Goal: Book appointment/travel/reservation: Book appointment/travel/reservation

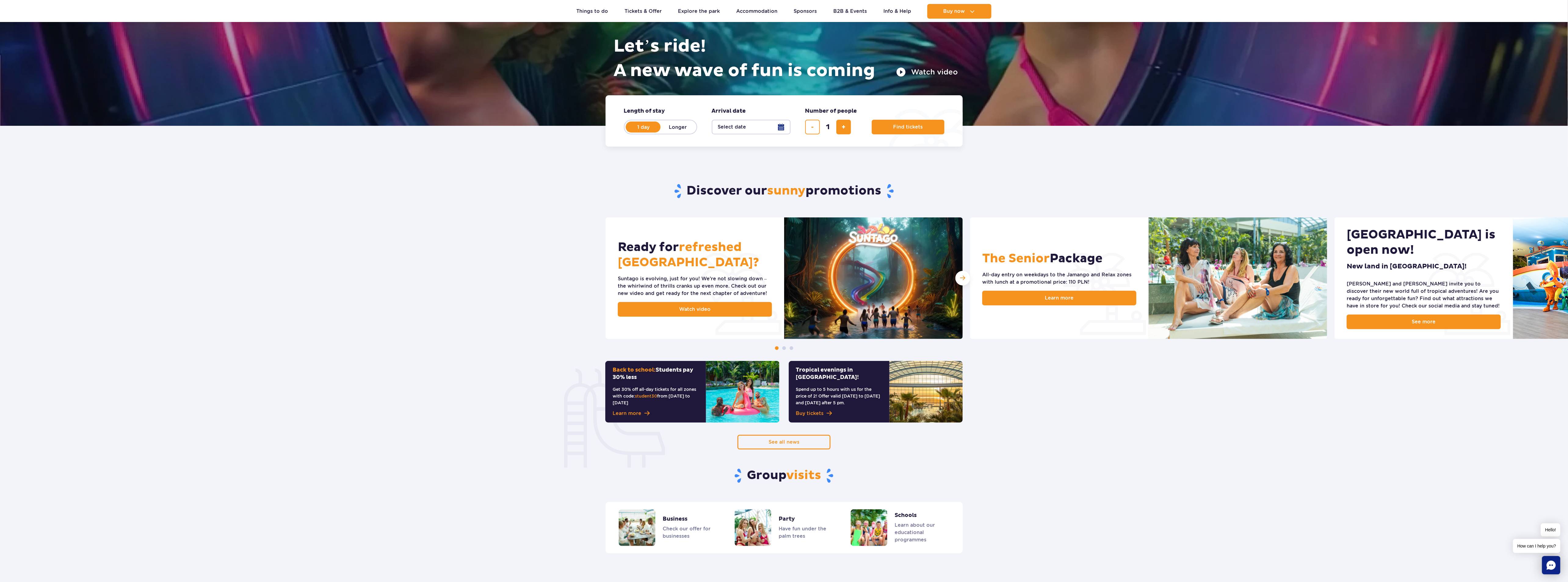
scroll to position [92, 0]
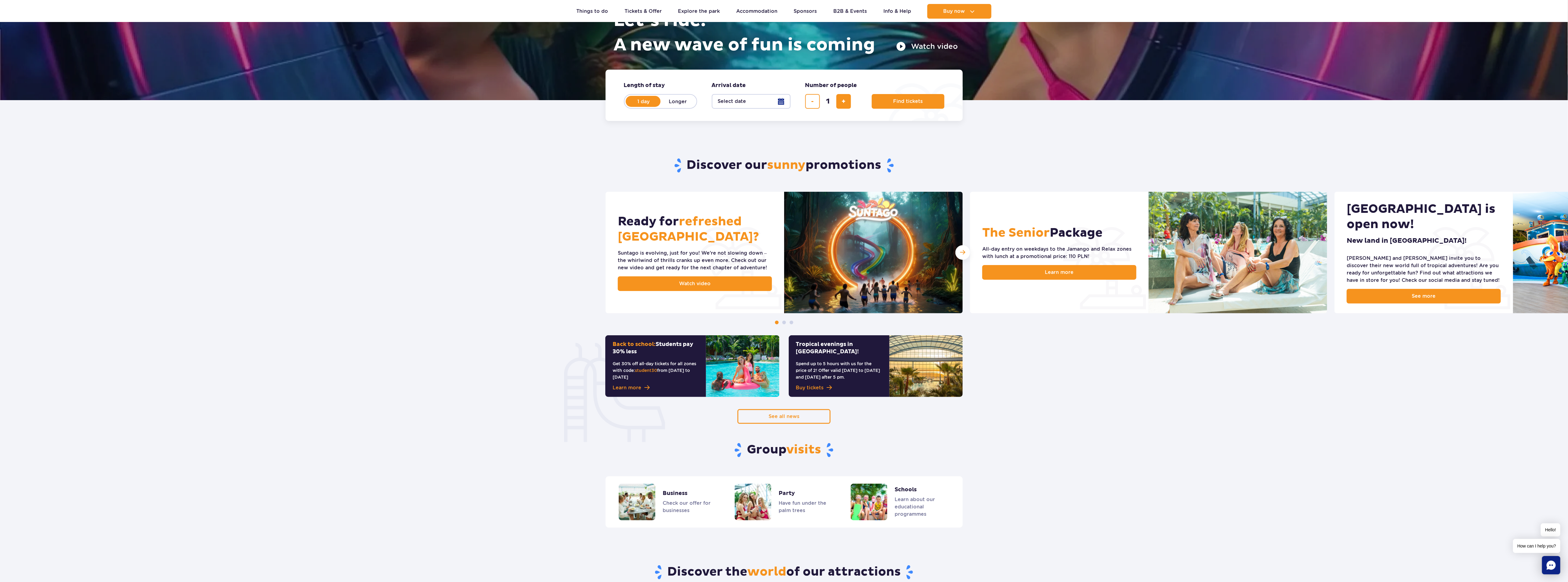
click at [778, 103] on button "Select date" at bounding box center [751, 101] width 79 height 15
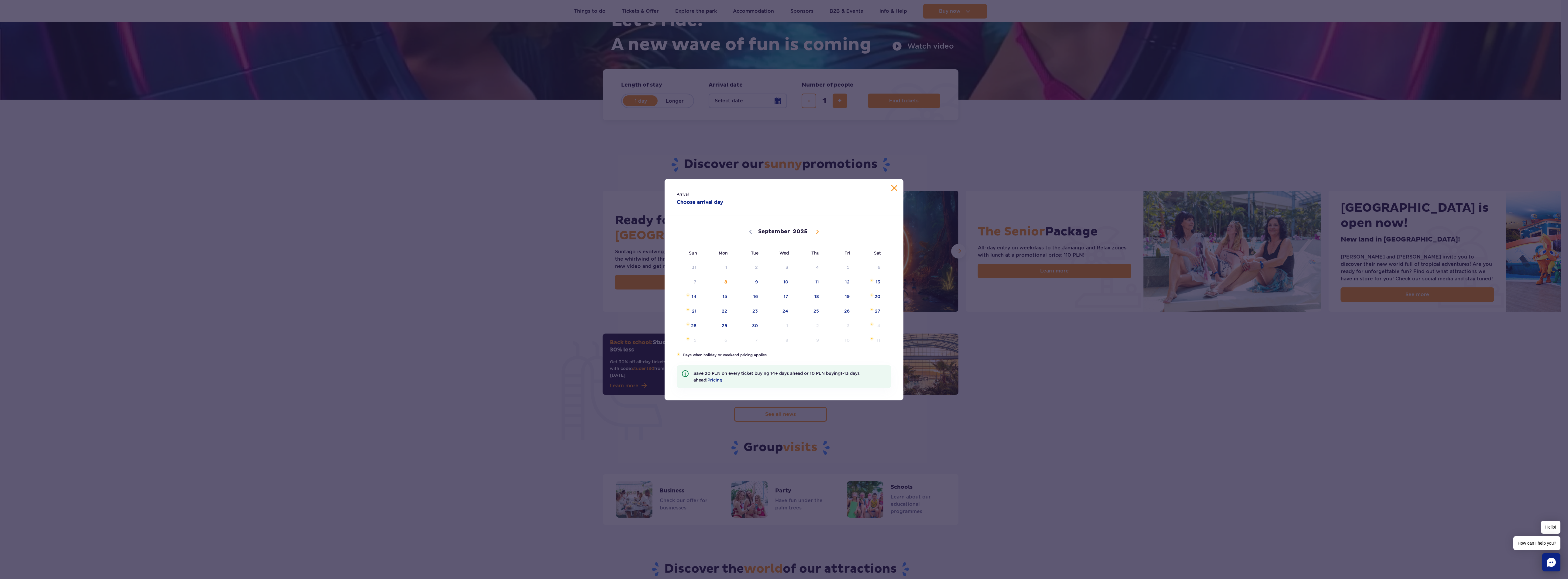
click at [813, 230] on span at bounding box center [817, 231] width 10 height 10
select select "9"
click at [755, 309] on span "21" at bounding box center [747, 311] width 30 height 14
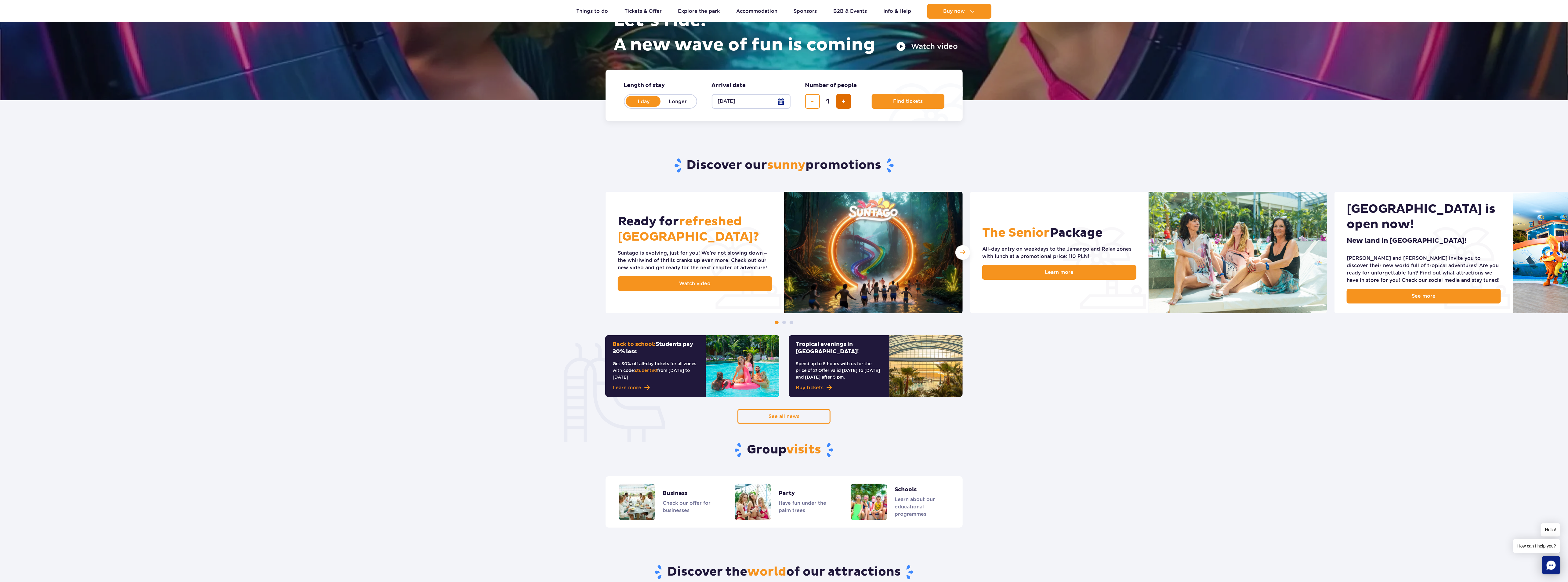
click at [842, 101] on span "add ticket" at bounding box center [843, 101] width 4 height 0
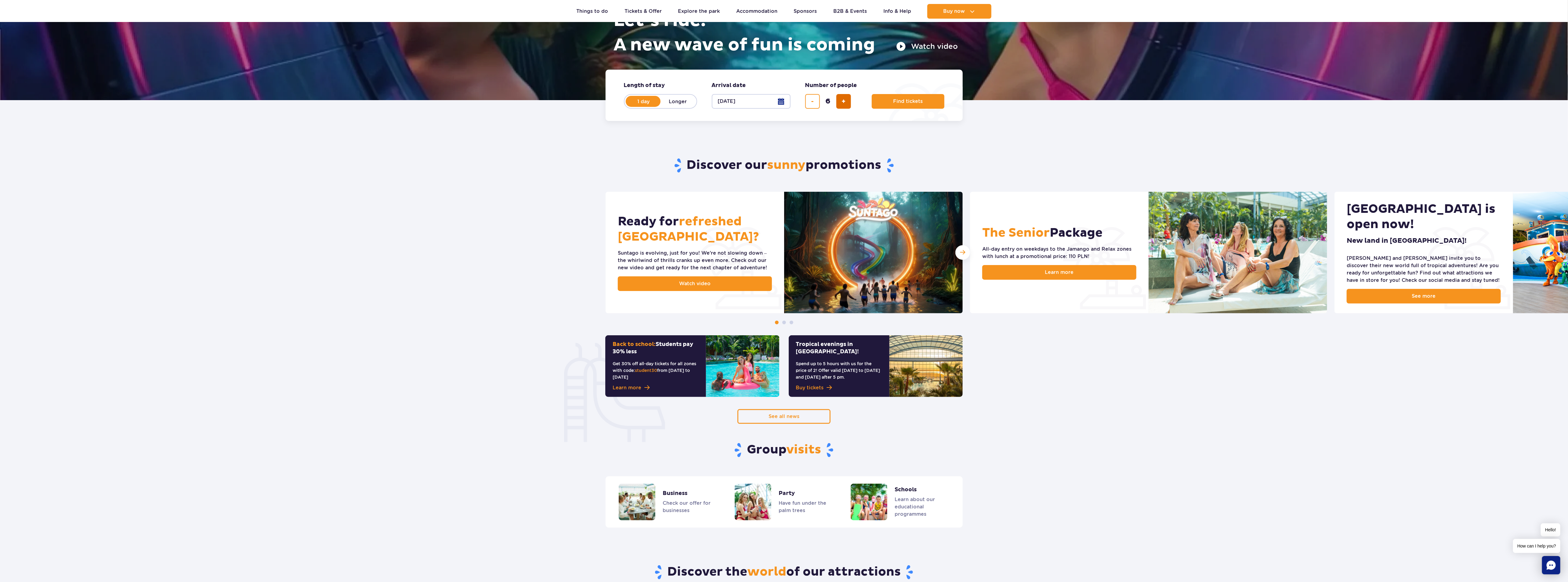
click at [842, 101] on span "add ticket" at bounding box center [843, 101] width 4 height 0
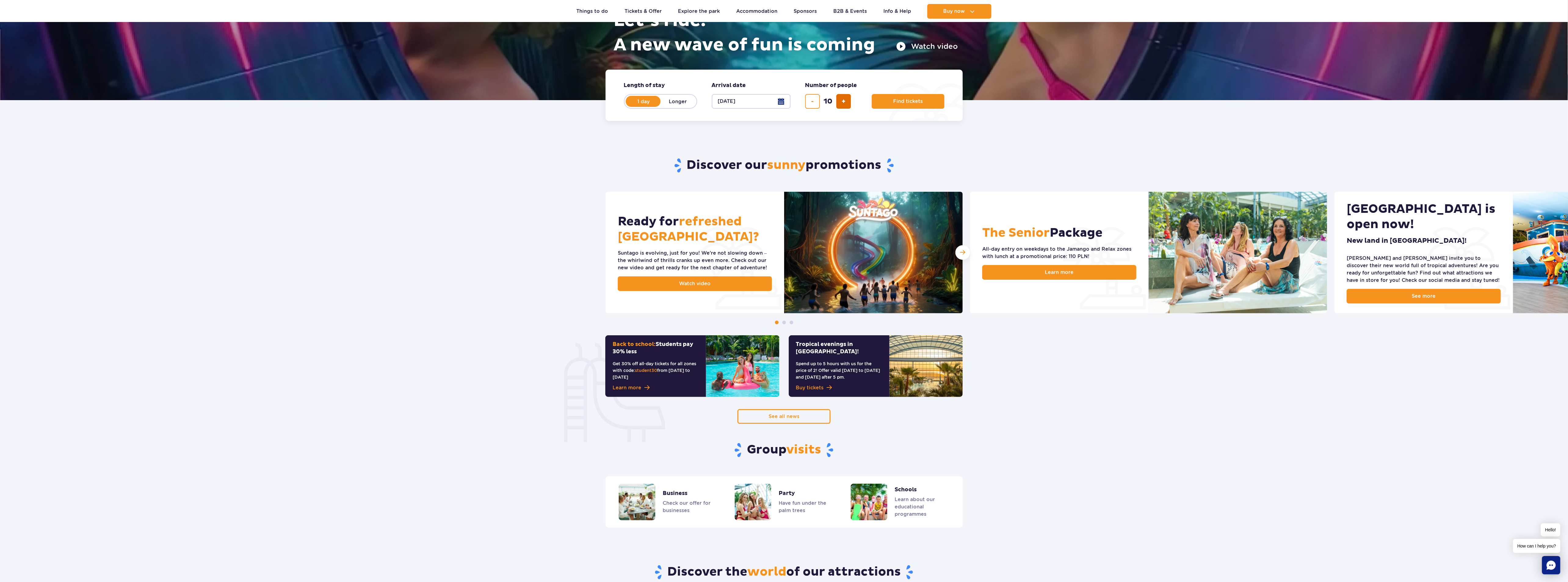
type input "11"
click at [911, 97] on button "Find tickets" at bounding box center [908, 101] width 73 height 15
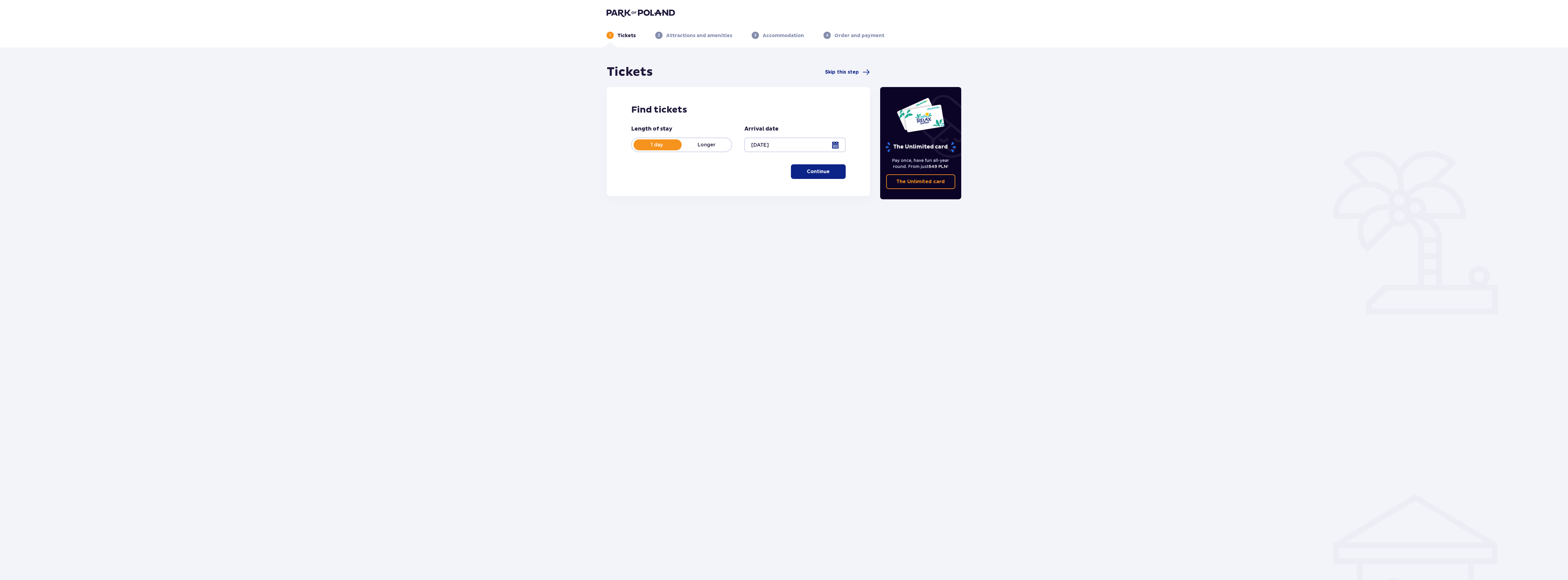
click at [824, 172] on p "Continue" at bounding box center [818, 171] width 23 height 7
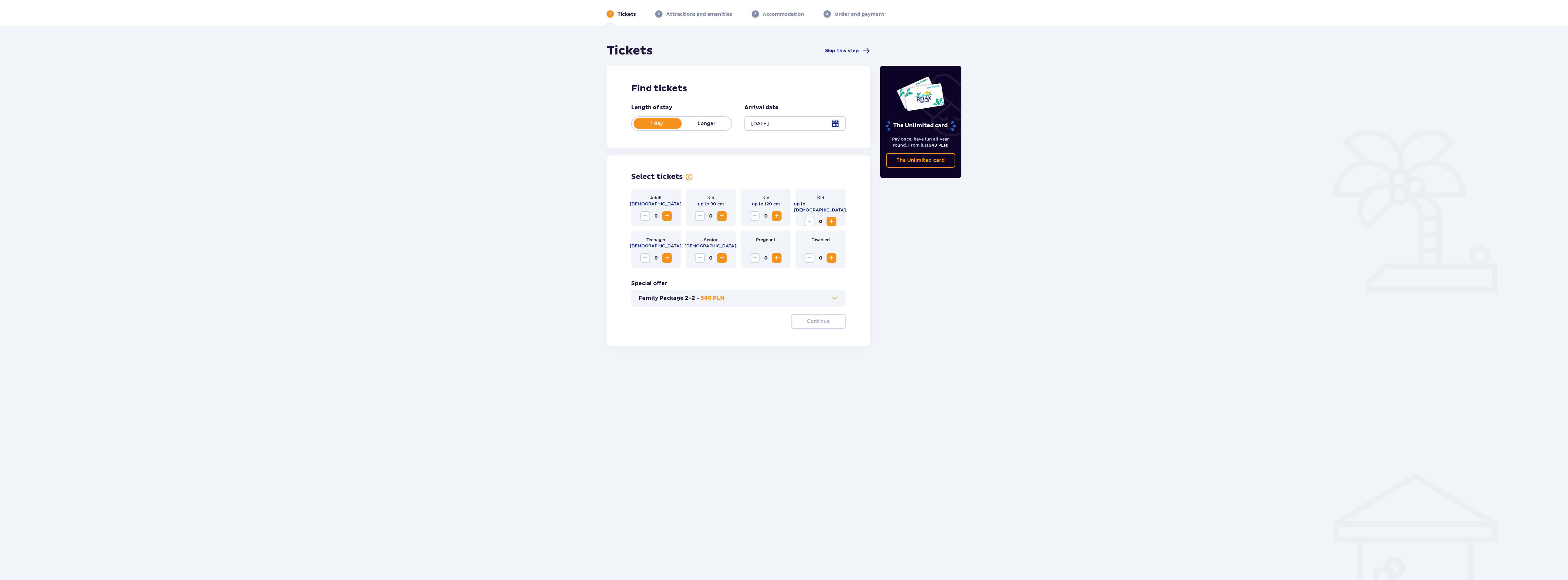
scroll to position [22, 0]
click at [667, 216] on span "Increase" at bounding box center [667, 215] width 7 height 7
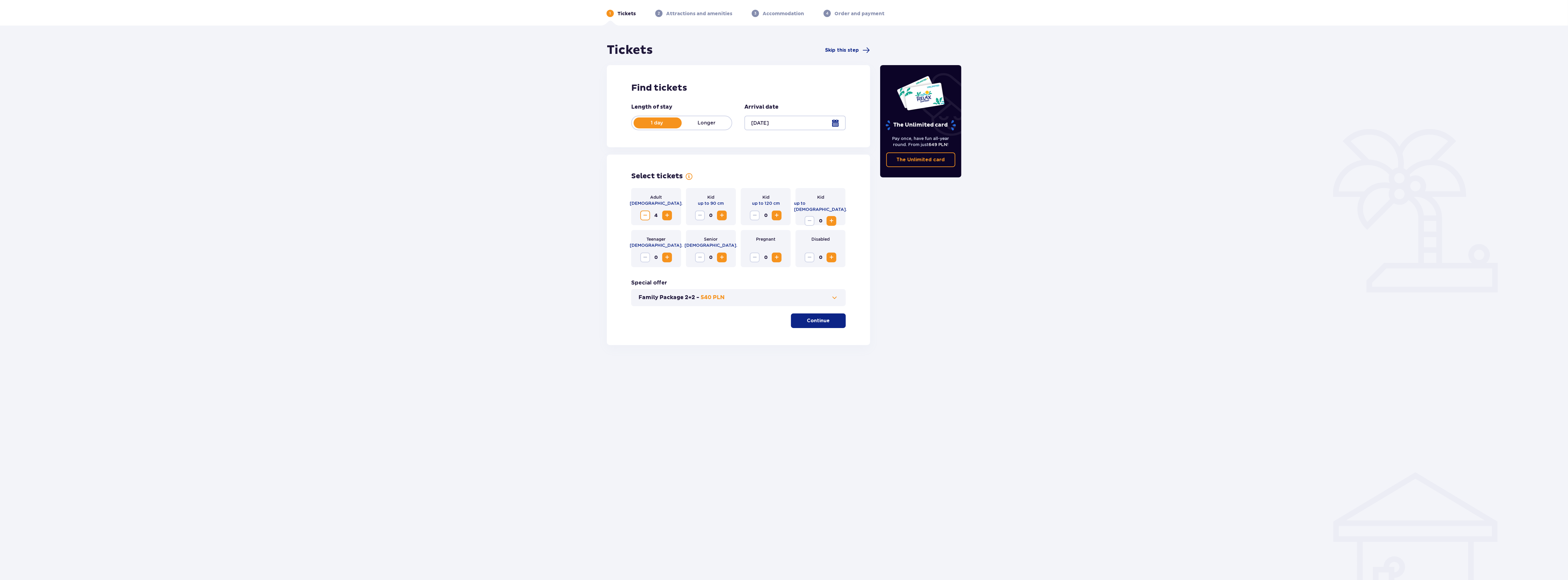
click at [667, 216] on span "Increase" at bounding box center [667, 215] width 7 height 7
click at [829, 217] on span "Increase" at bounding box center [832, 221] width 7 height 7
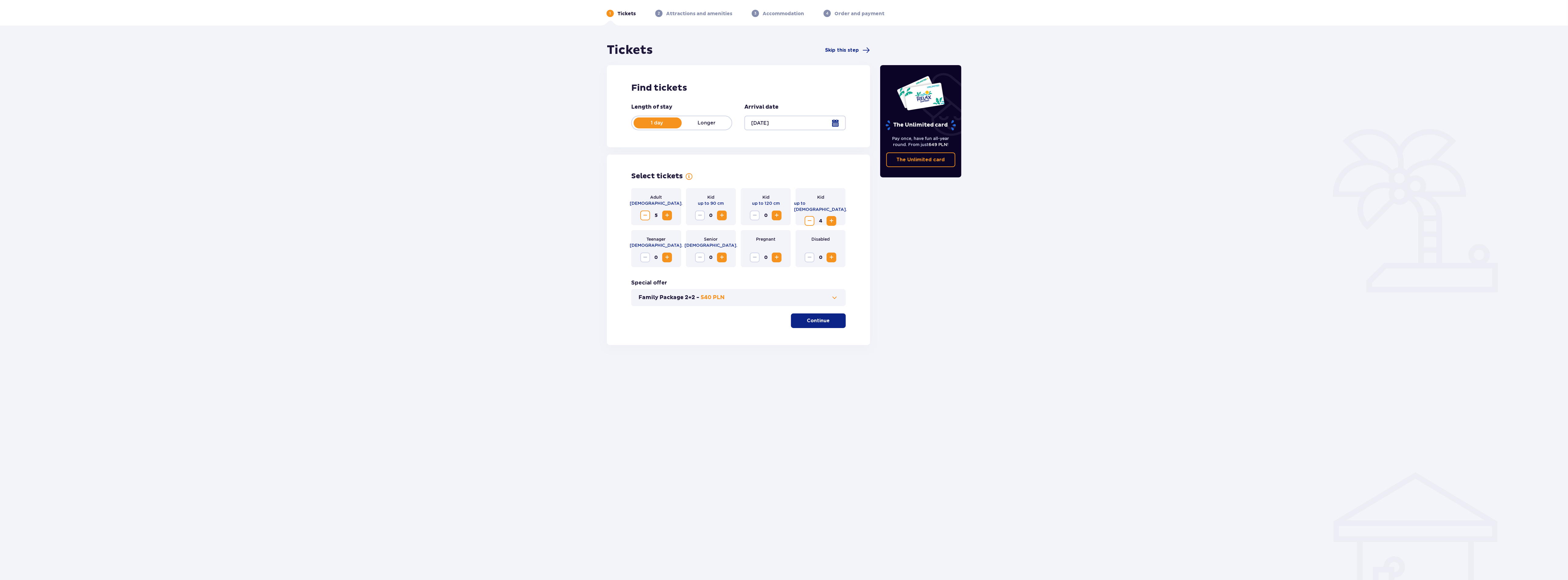
click at [829, 217] on span "Increase" at bounding box center [832, 221] width 7 height 7
click at [758, 298] on button "Family Package 2+2 - 540 PLN" at bounding box center [738, 297] width 200 height 7
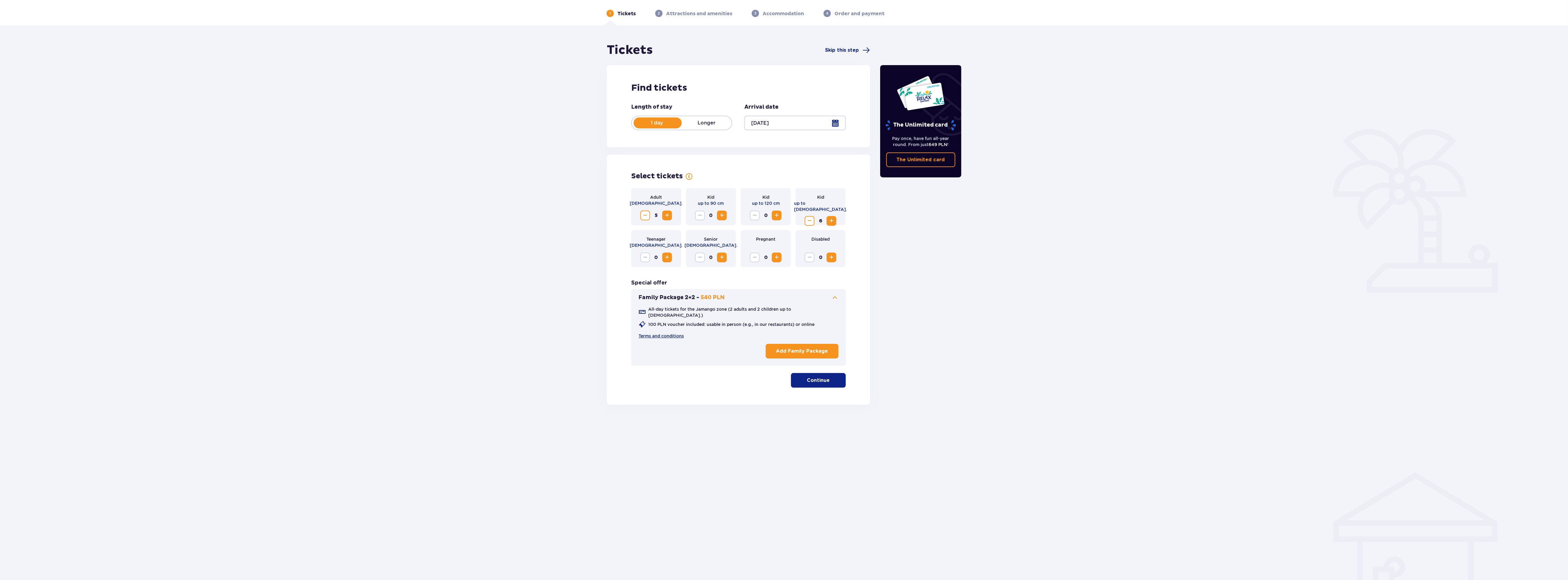
click at [835, 297] on span at bounding box center [835, 297] width 7 height 7
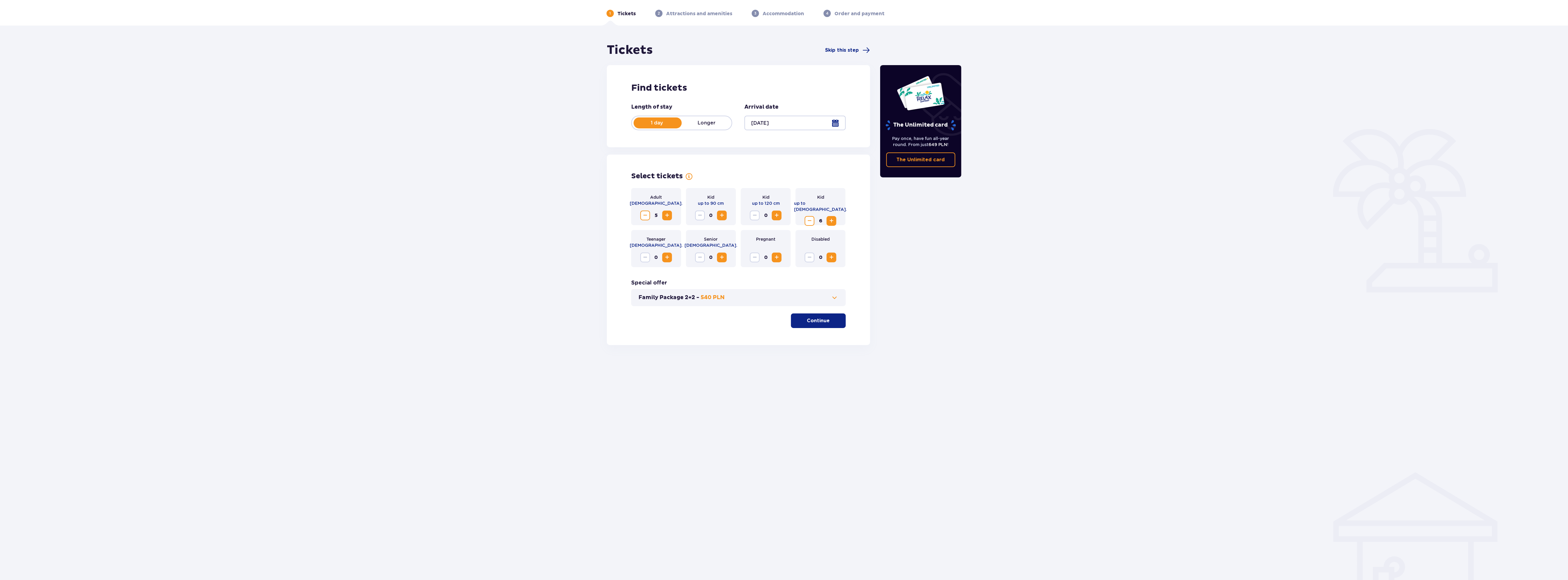
click at [825, 322] on button "Continue" at bounding box center [818, 320] width 55 height 15
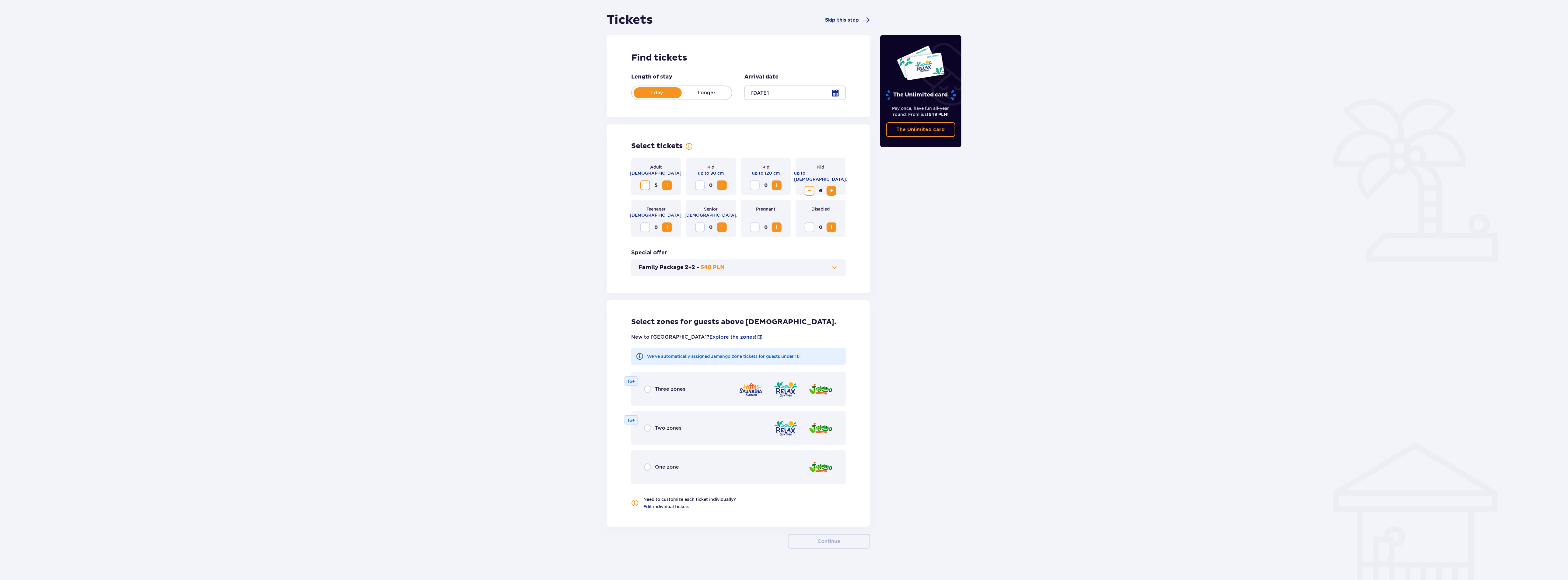
scroll to position [57, 0]
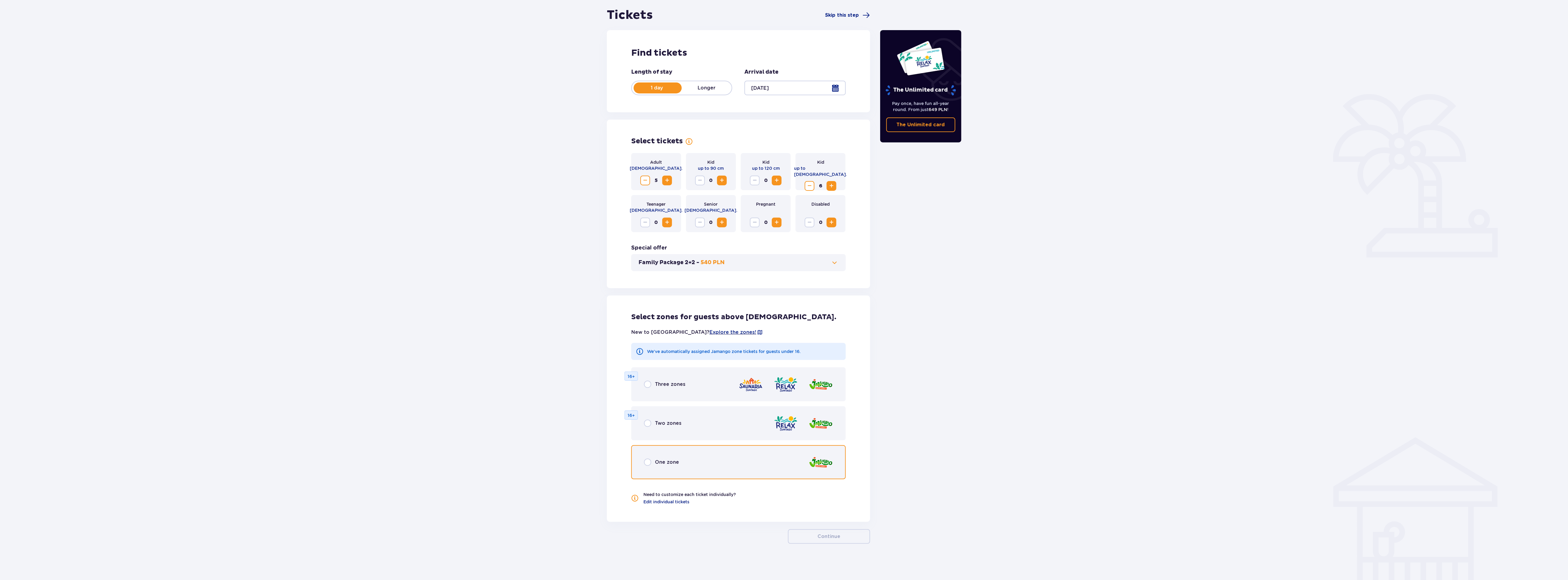
click at [647, 461] on input "radio" at bounding box center [647, 462] width 7 height 7
radio input "true"
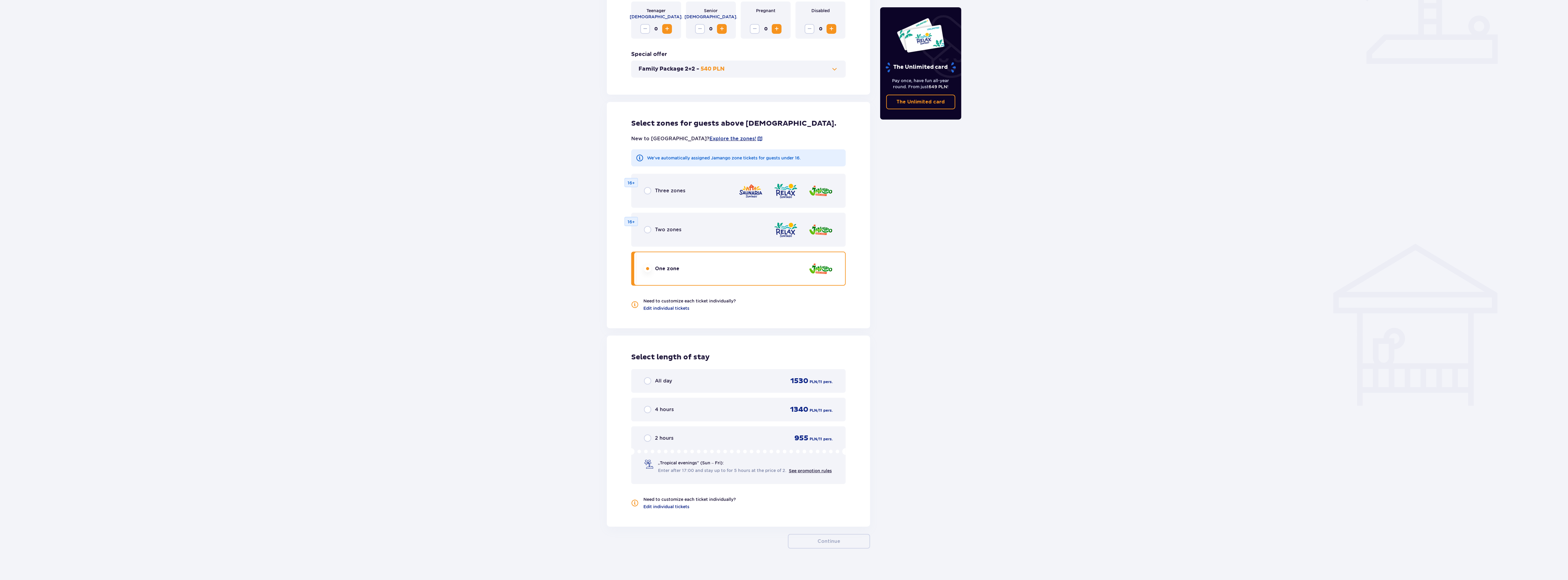
scroll to position [254, 0]
click at [648, 377] on input "radio" at bounding box center [647, 377] width 7 height 7
radio input "true"
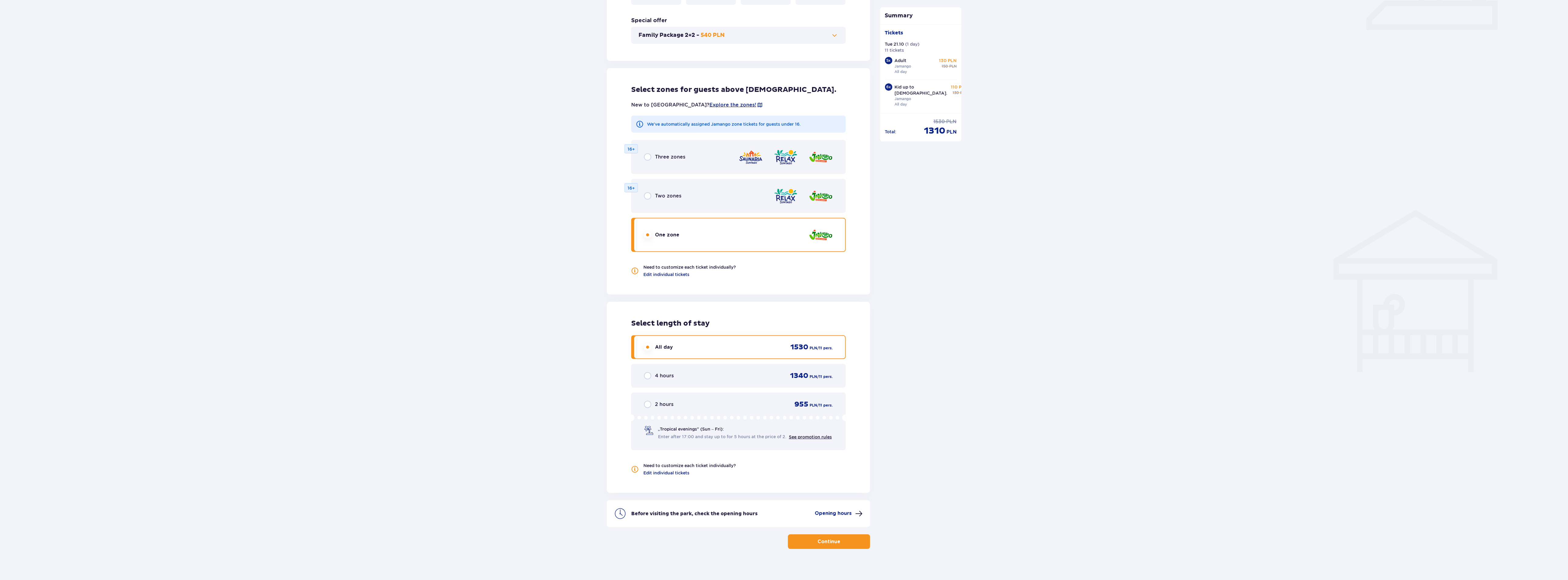
scroll to position [288, 0]
click at [850, 534] on button "Continue" at bounding box center [829, 537] width 82 height 15
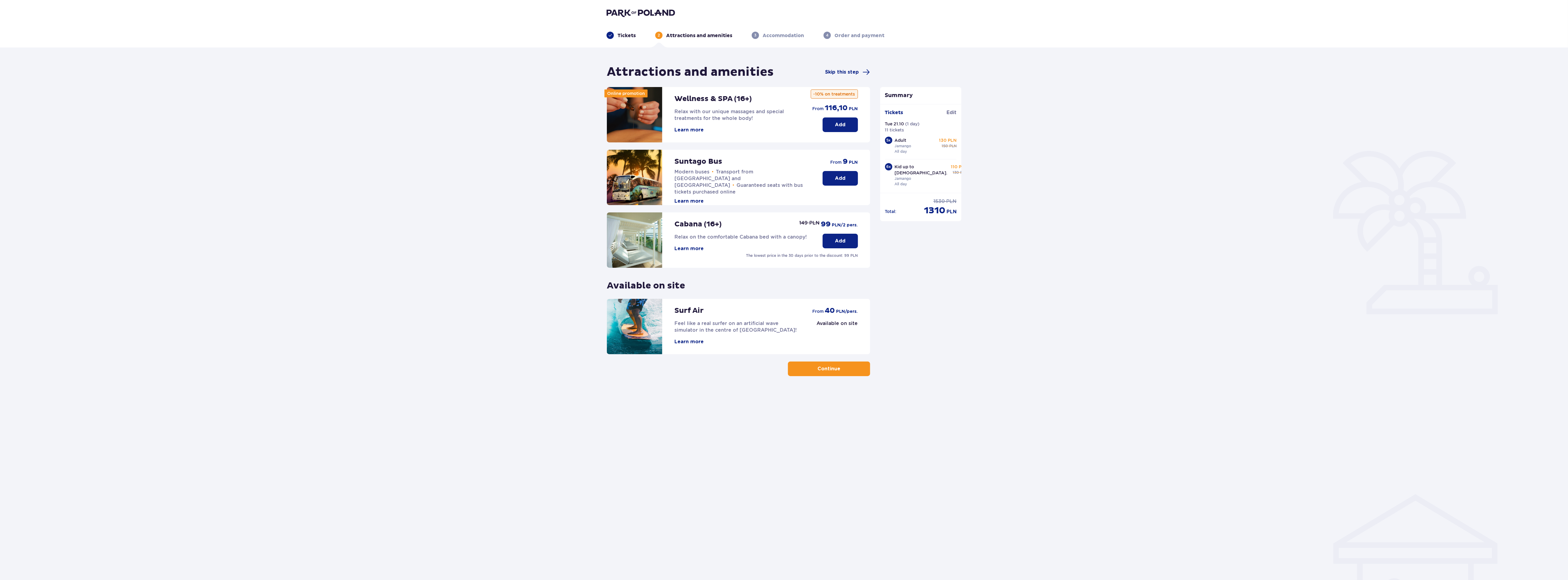
click at [835, 373] on button "Continue" at bounding box center [829, 369] width 82 height 15
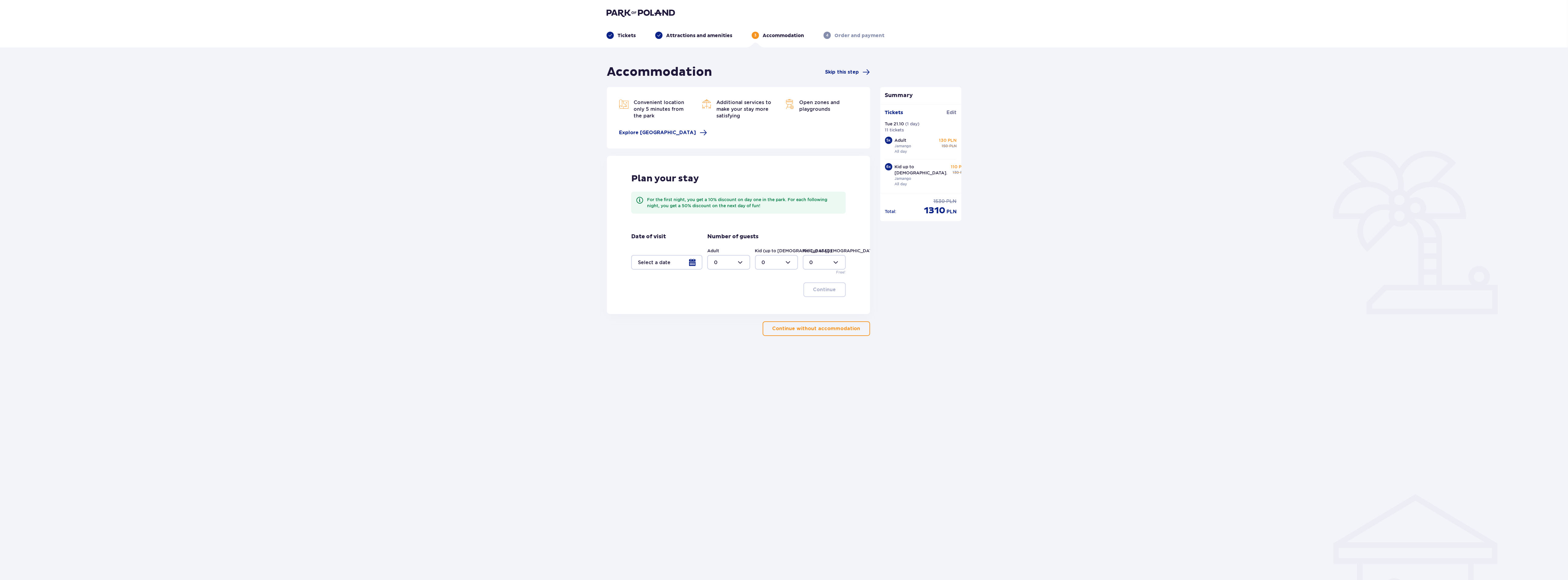
click at [691, 262] on div at bounding box center [666, 262] width 71 height 15
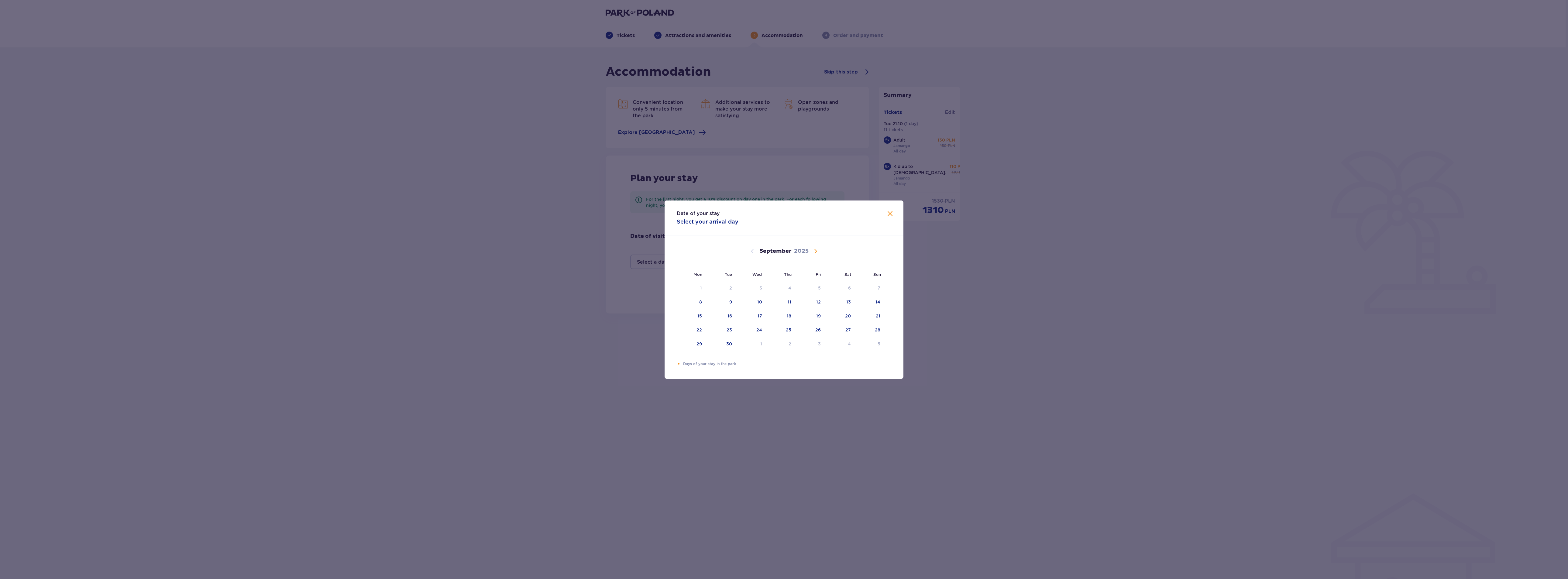
click at [812, 252] on span "Calendar" at bounding box center [816, 251] width 7 height 7
click at [729, 329] on div "21" at bounding box center [730, 330] width 4 height 6
click at [754, 331] on div "22" at bounding box center [751, 330] width 29 height 13
type input "21.10.25 - 22.10.25"
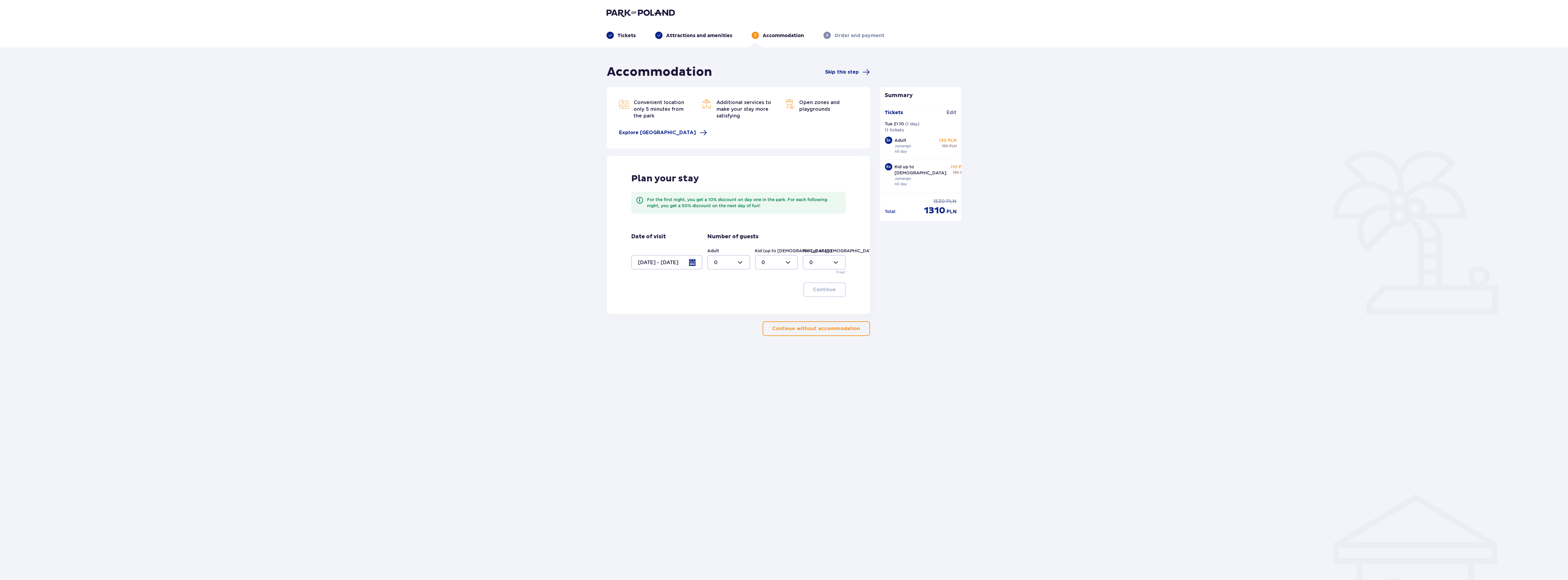
click at [687, 262] on div at bounding box center [666, 262] width 71 height 15
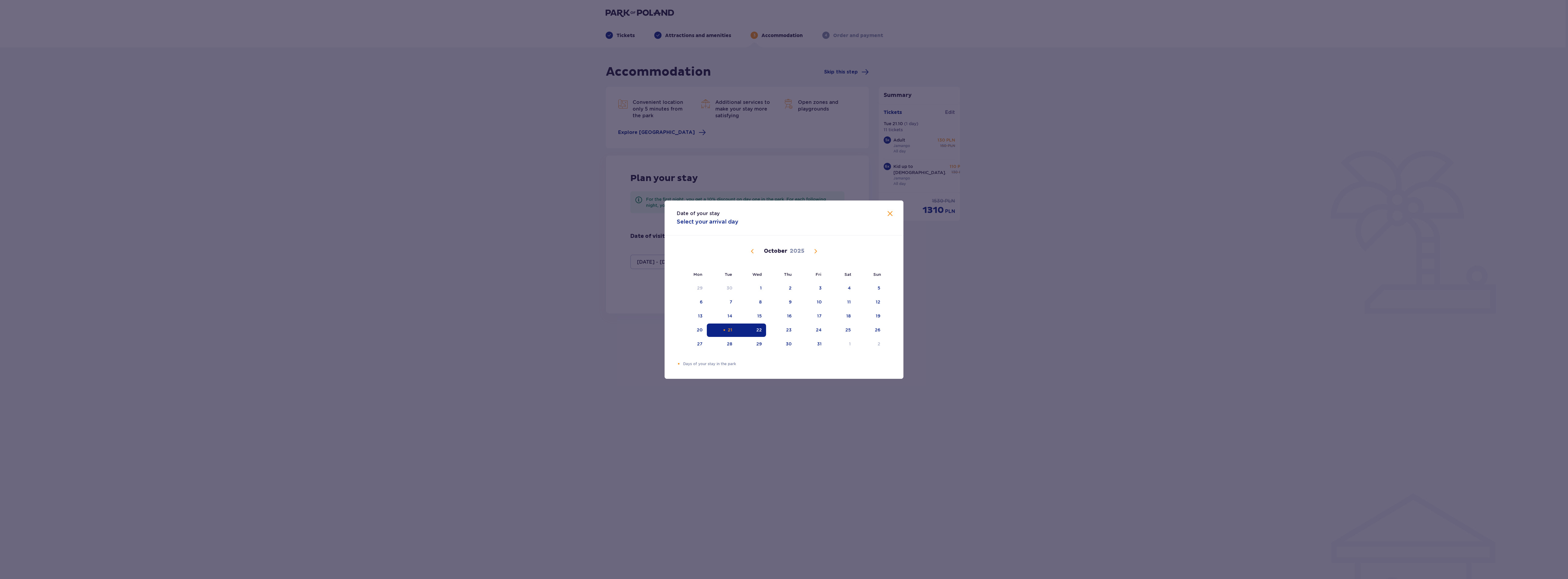
click at [730, 328] on div "21" at bounding box center [730, 330] width 4 height 6
click at [749, 329] on div "22" at bounding box center [751, 330] width 29 height 13
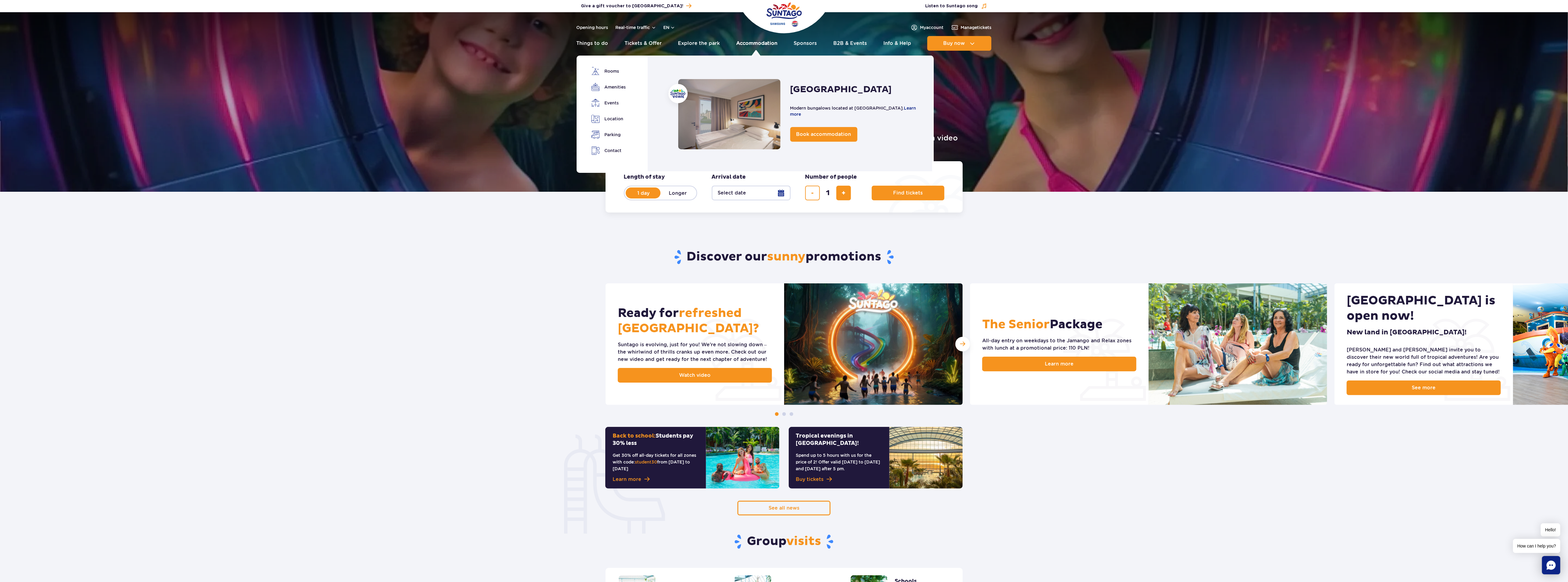
click at [759, 38] on link "Accommodation" at bounding box center [756, 43] width 41 height 15
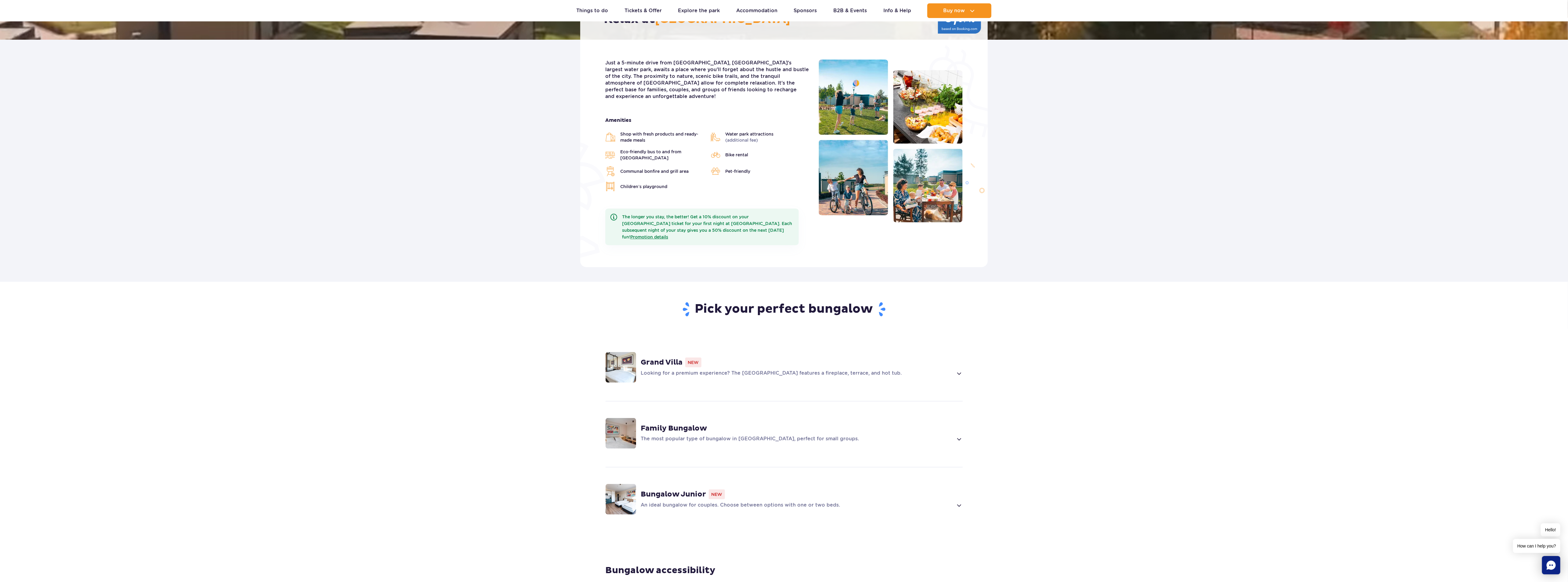
scroll to position [138, 0]
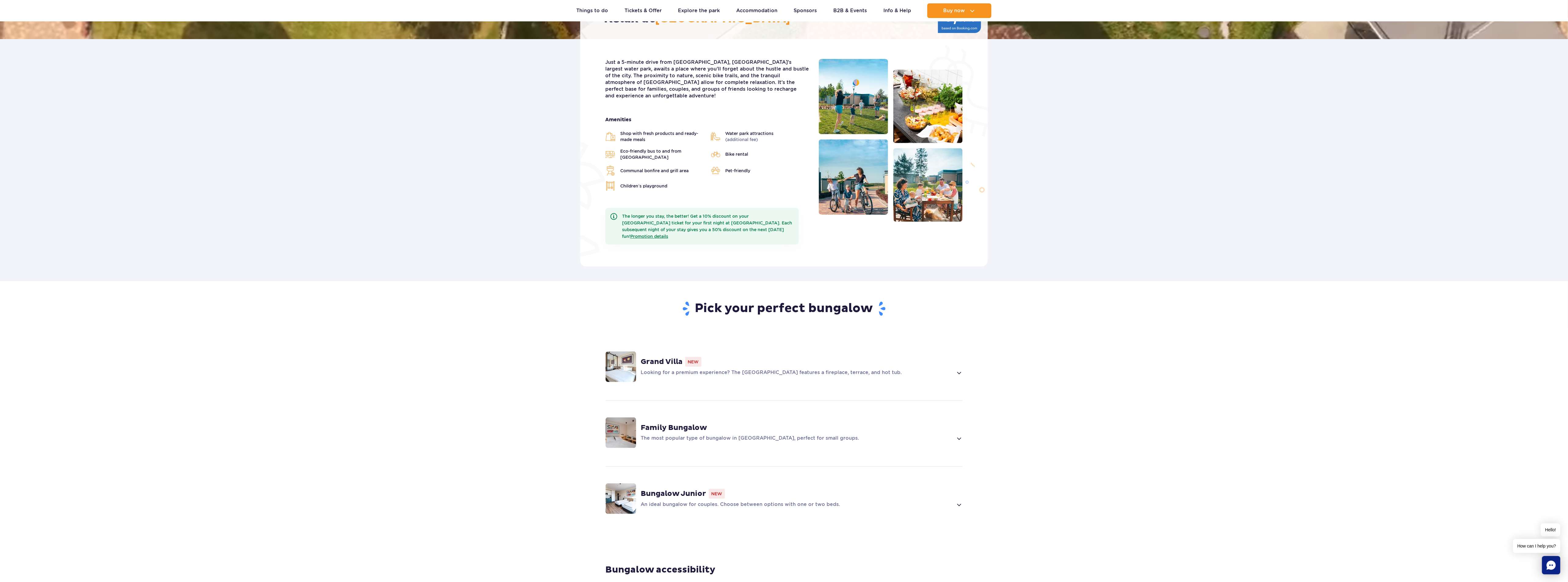
click at [774, 369] on p "Looking for a premium experience? The Grand Villa features a fireplace, terrace…" at bounding box center [797, 373] width 312 height 7
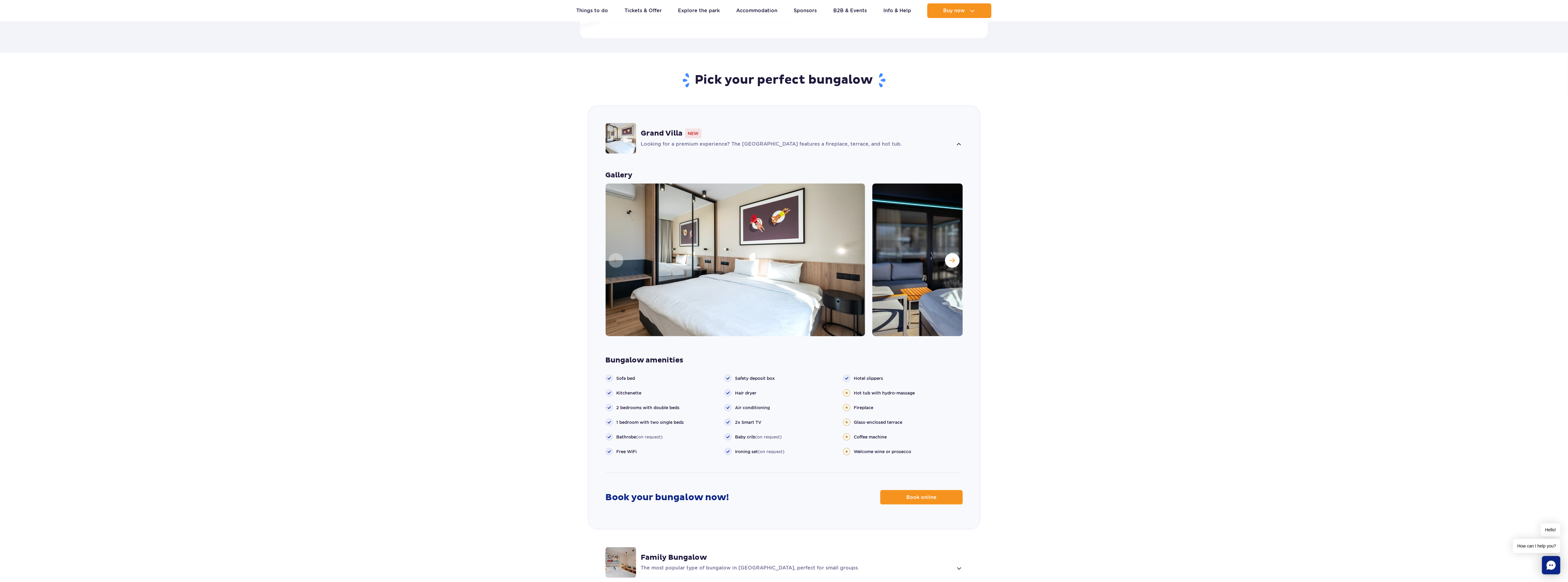
scroll to position [382, 0]
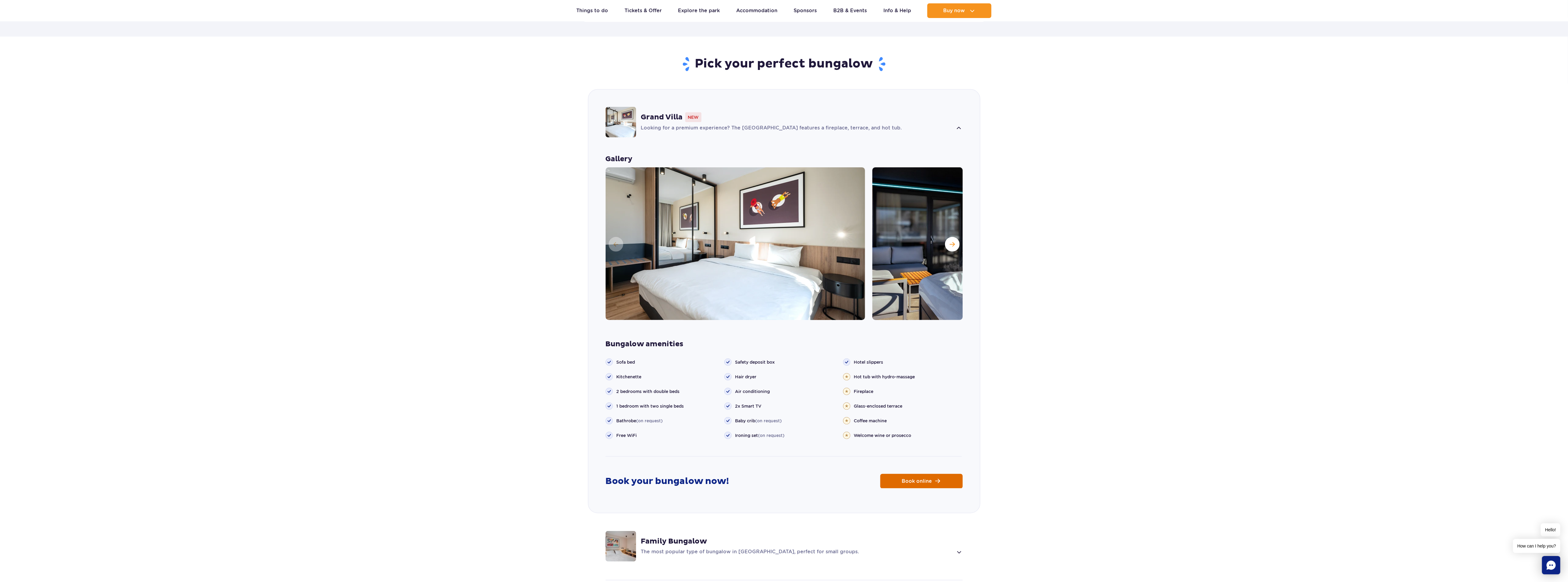
click at [931, 479] on span "Book online" at bounding box center [916, 481] width 30 height 5
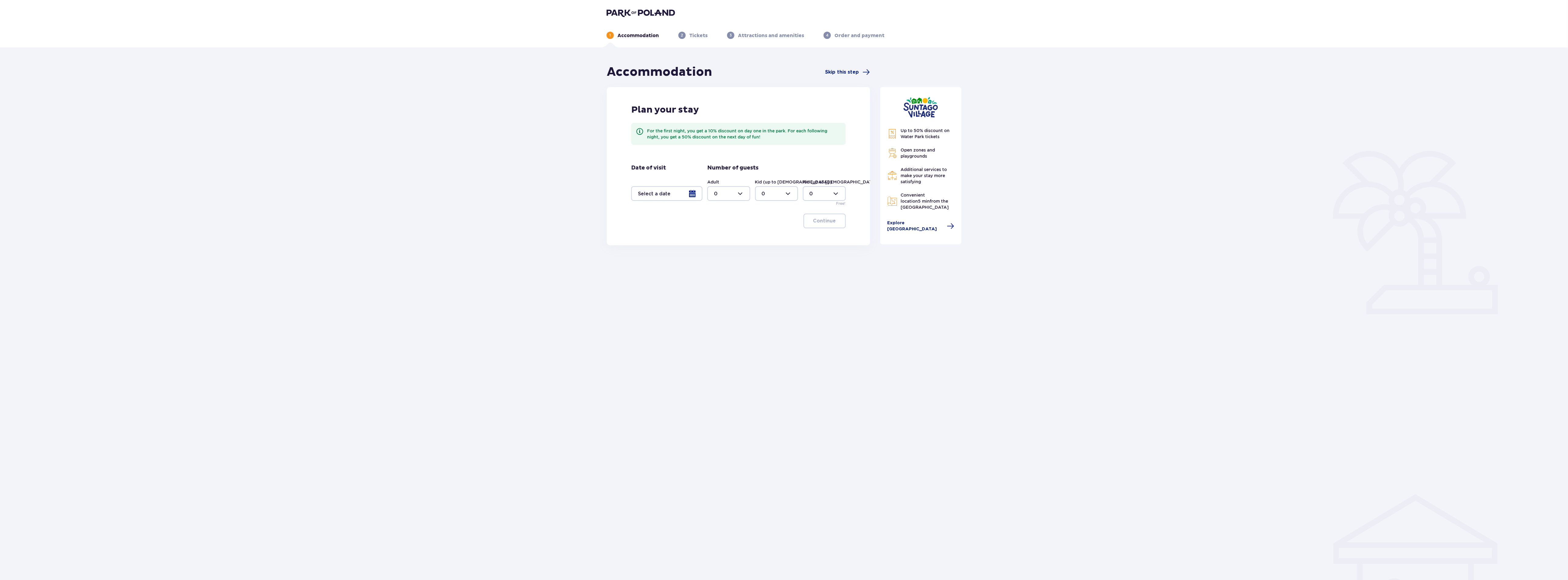
click at [690, 196] on div at bounding box center [666, 194] width 71 height 15
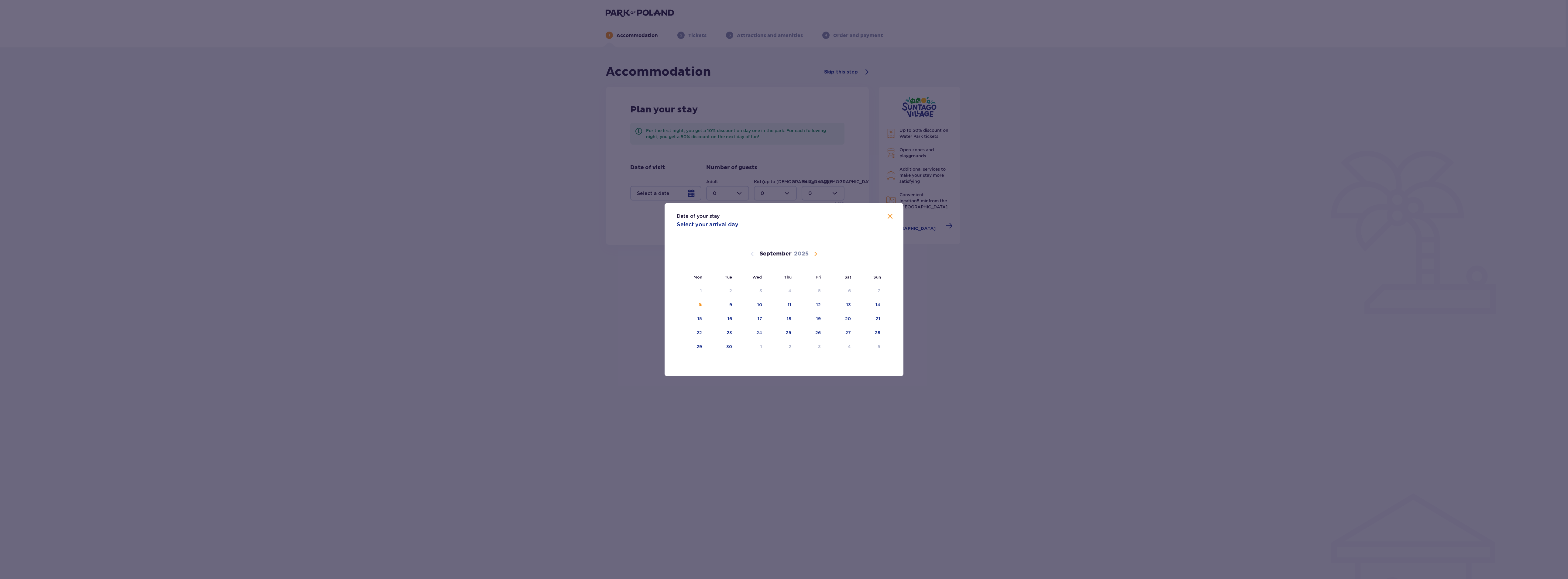
click at [812, 251] on span "Calendar" at bounding box center [816, 254] width 7 height 7
click at [728, 331] on div "21" at bounding box center [730, 333] width 4 height 6
click at [755, 331] on div "22" at bounding box center [751, 333] width 29 height 13
type input "[DATE] - [DATE]"
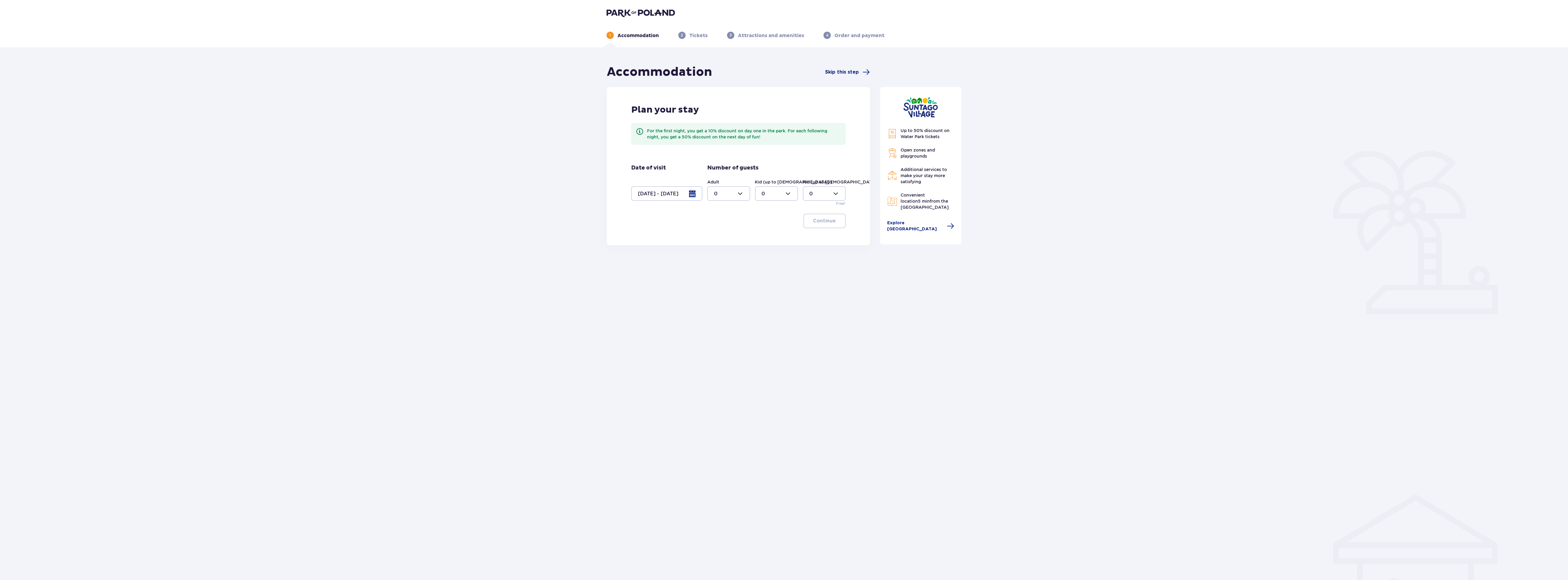
click at [740, 194] on div at bounding box center [729, 194] width 43 height 15
click at [715, 228] on p "5" at bounding box center [715, 230] width 3 height 7
type input "5"
click at [780, 194] on div at bounding box center [777, 194] width 43 height 15
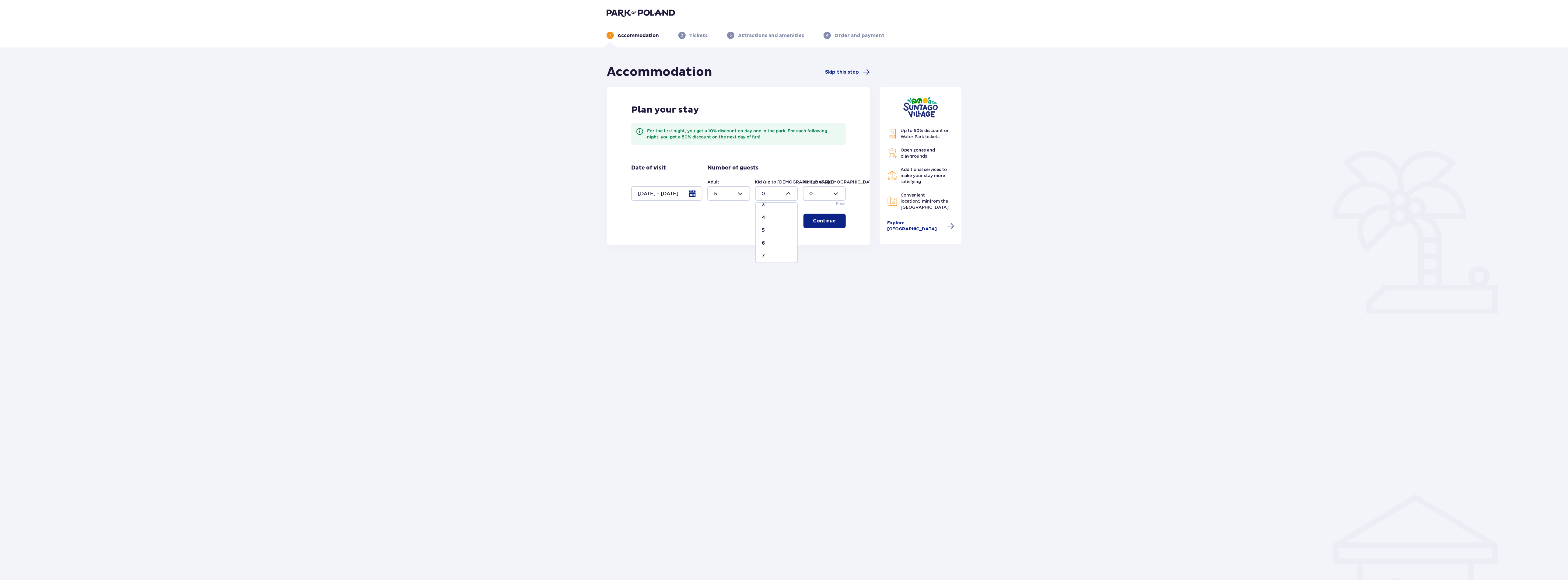
click at [763, 217] on p "4" at bounding box center [763, 217] width 3 height 7
type input "4"
click at [835, 195] on div at bounding box center [824, 194] width 43 height 15
click at [813, 236] on div "2" at bounding box center [824, 238] width 29 height 7
click at [833, 196] on div at bounding box center [824, 194] width 43 height 15
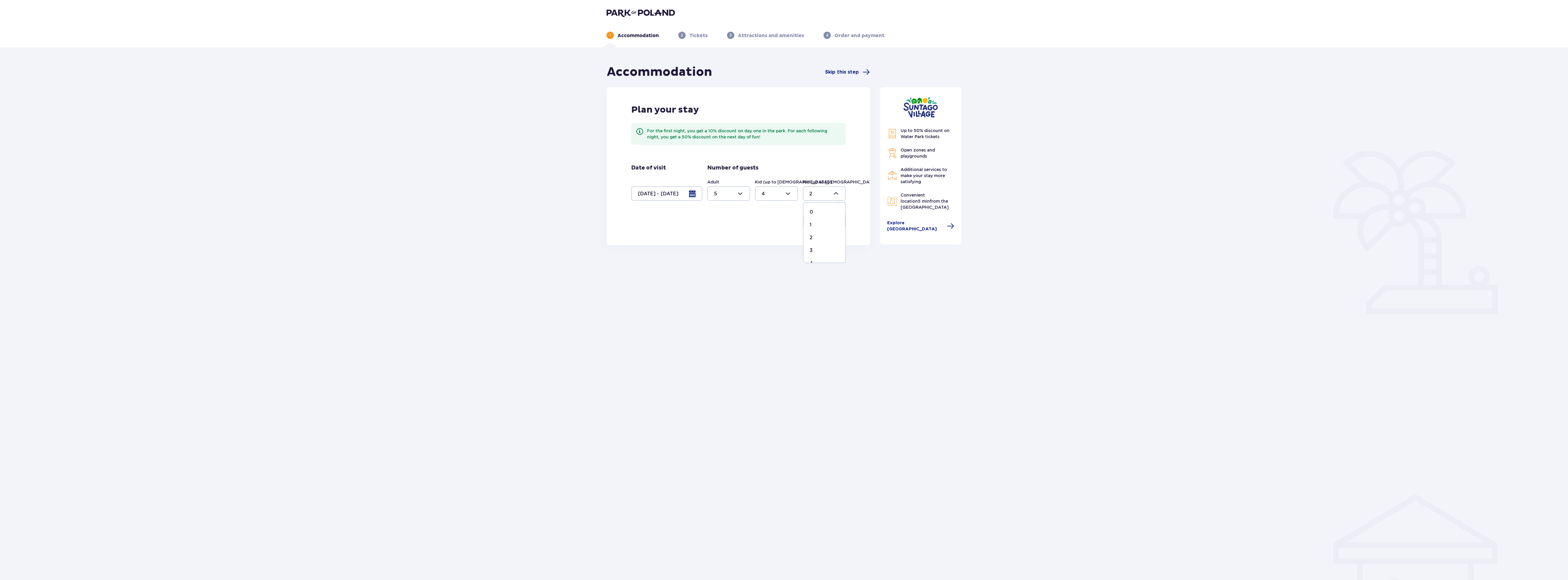
click at [819, 211] on div "0" at bounding box center [824, 212] width 29 height 7
type input "0"
click at [737, 194] on div at bounding box center [729, 194] width 43 height 15
drag, startPoint x: 746, startPoint y: 213, endPoint x: 749, endPoint y: 219, distance: 6.7
click at [749, 219] on span "0 1 2 3 4 5 6 7 8 9 10 11 12 13 14 15 16 17 18" at bounding box center [729, 233] width 43 height 61
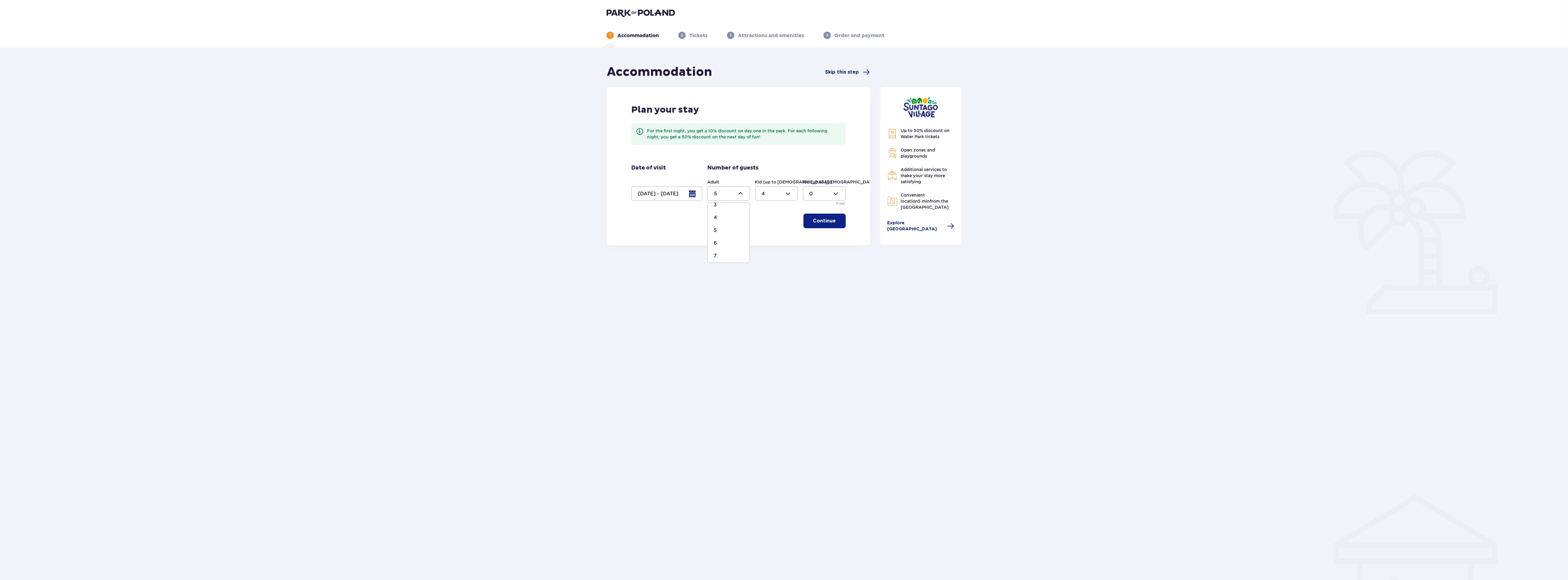
click at [716, 255] on p "7" at bounding box center [715, 256] width 3 height 7
type input "7"
click at [818, 224] on p "Continue" at bounding box center [824, 221] width 23 height 7
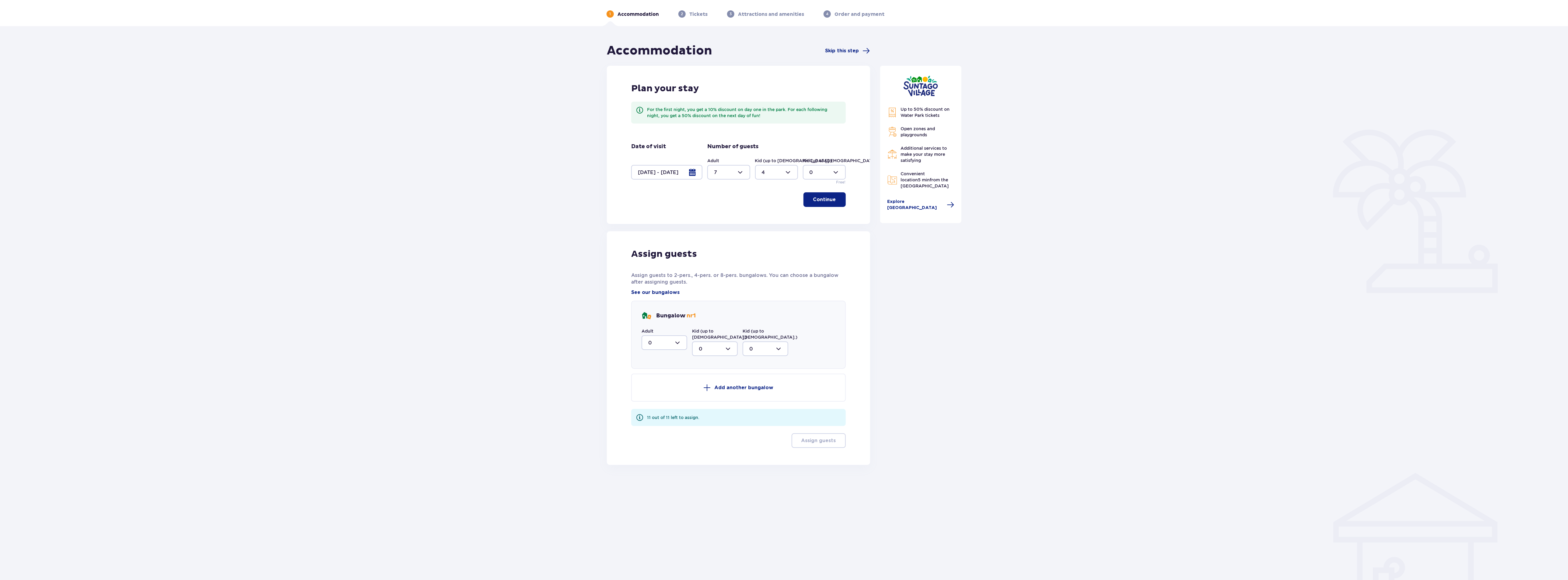
scroll to position [22, 0]
click at [676, 342] on div at bounding box center [664, 342] width 46 height 15
click at [651, 396] on div "3" at bounding box center [664, 398] width 32 height 7
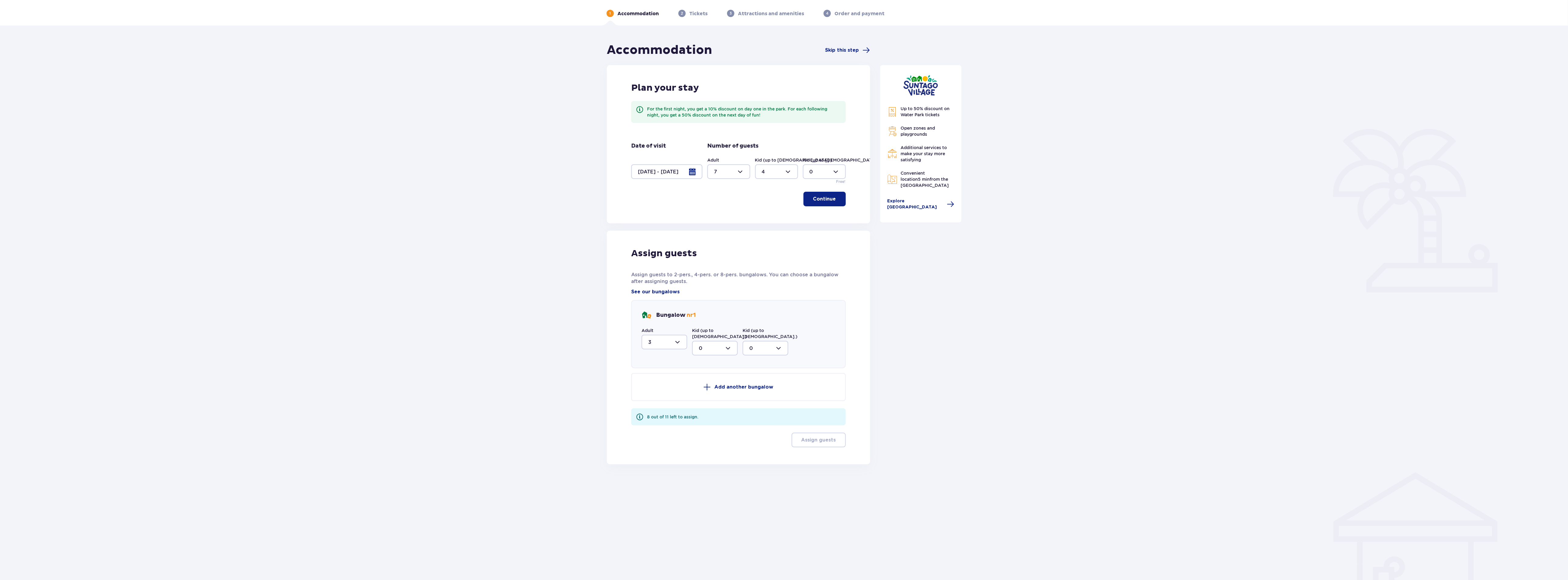
click at [675, 342] on div at bounding box center [664, 342] width 46 height 15
click at [652, 379] on div "5" at bounding box center [664, 379] width 32 height 7
type input "5"
click at [746, 384] on p "Add another bungalow" at bounding box center [744, 387] width 59 height 7
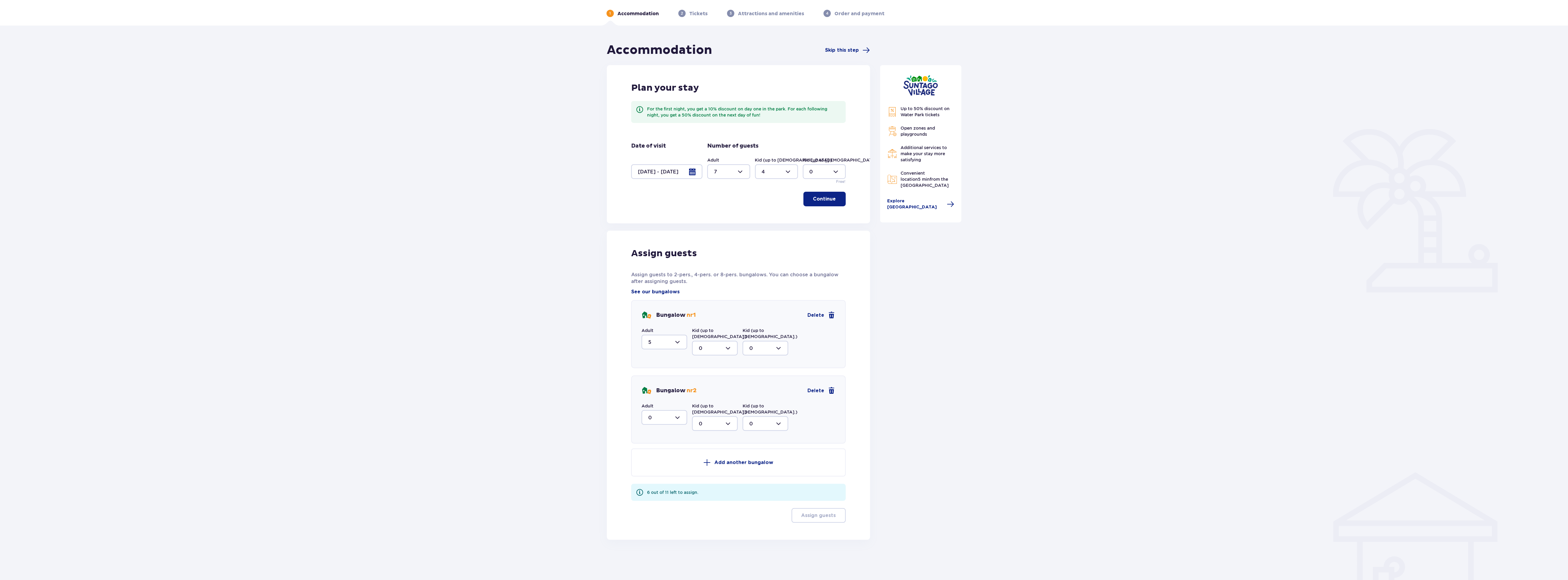
click at [675, 343] on div at bounding box center [664, 342] width 46 height 15
click at [716, 364] on div "Bungalow nr 1 Delete Adult 5 0 1 2 3 4 5 6 7 Kid (up to [DEMOGRAPHIC_DATA].) 0 …" at bounding box center [738, 372] width 215 height 144
click at [680, 410] on div at bounding box center [664, 417] width 46 height 15
click at [649, 458] on p "2" at bounding box center [649, 461] width 3 height 7
type input "2"
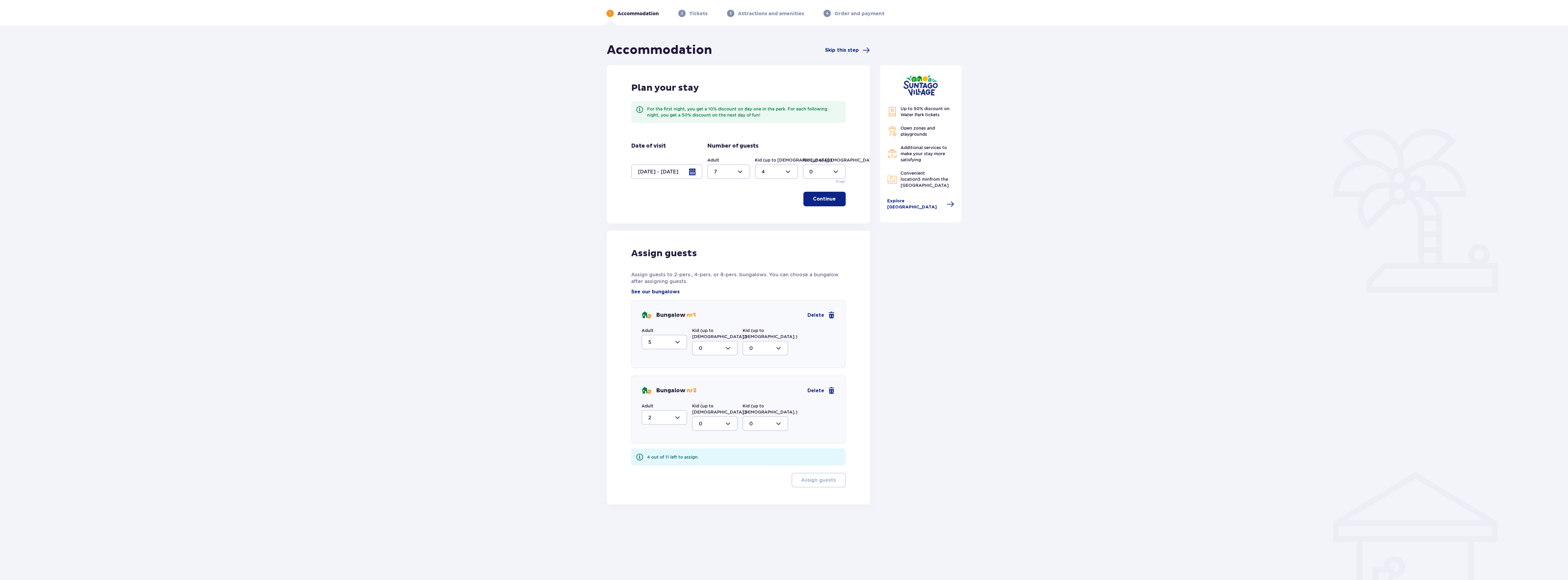
click at [726, 416] on div at bounding box center [715, 423] width 46 height 15
click at [703, 481] on div "4" at bounding box center [715, 484] width 32 height 7
type input "4"
click at [818, 452] on p "Assign guests" at bounding box center [818, 455] width 35 height 7
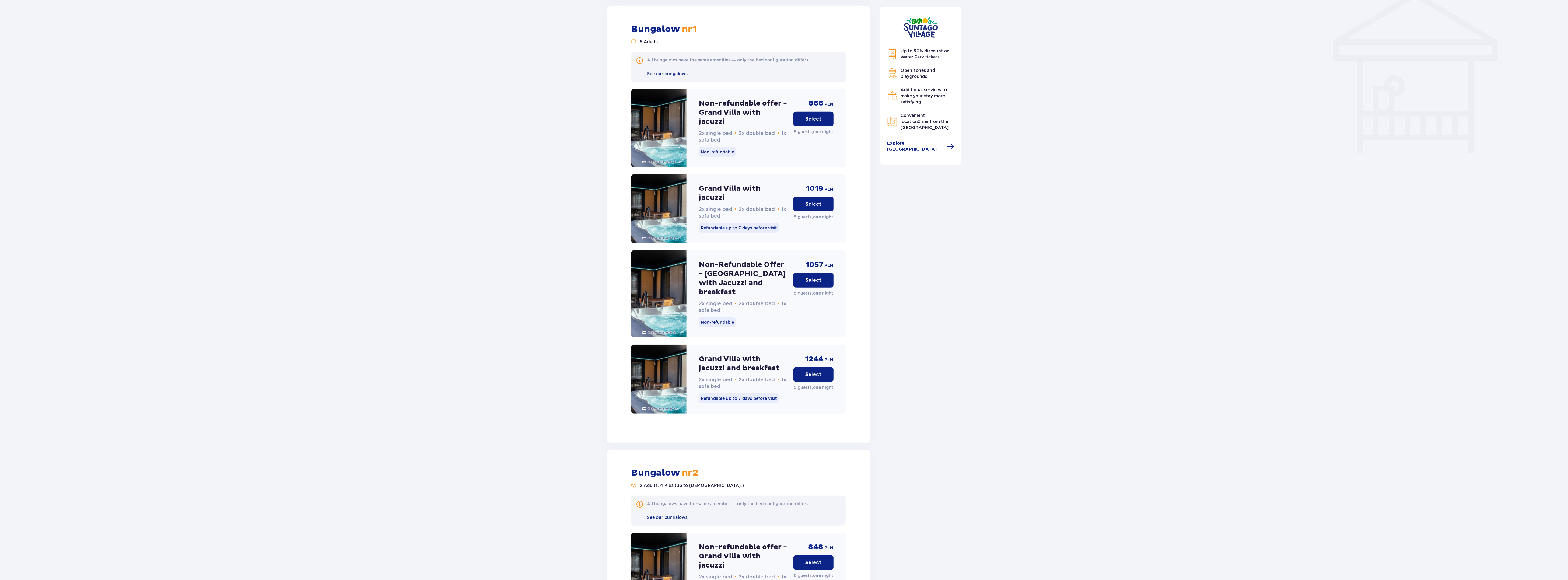
scroll to position [581, 0]
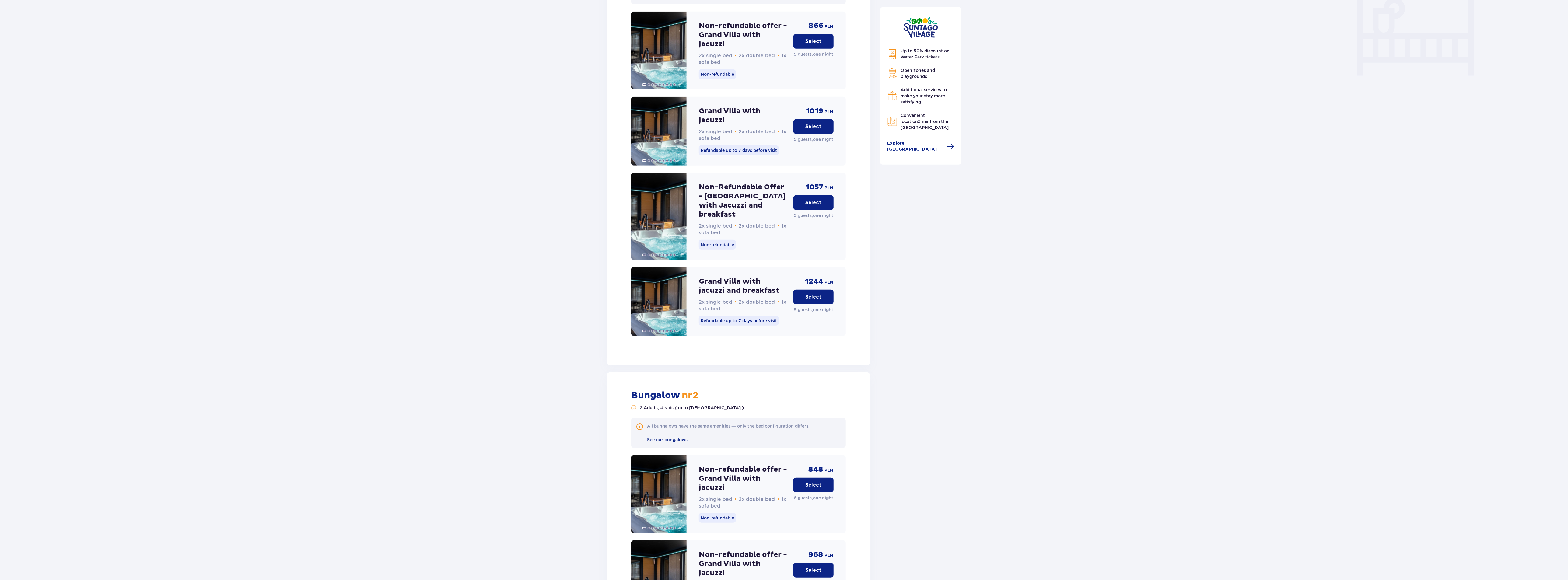
click at [814, 481] on p "Select" at bounding box center [813, 484] width 16 height 7
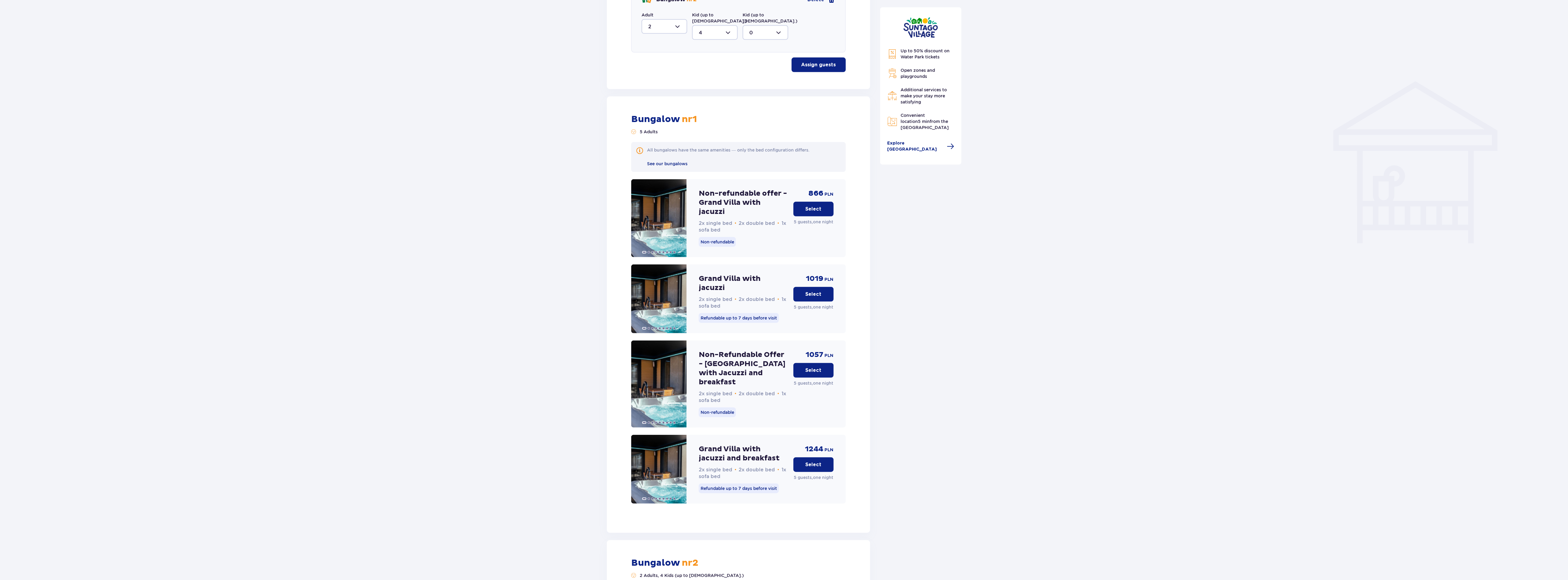
scroll to position [269, 0]
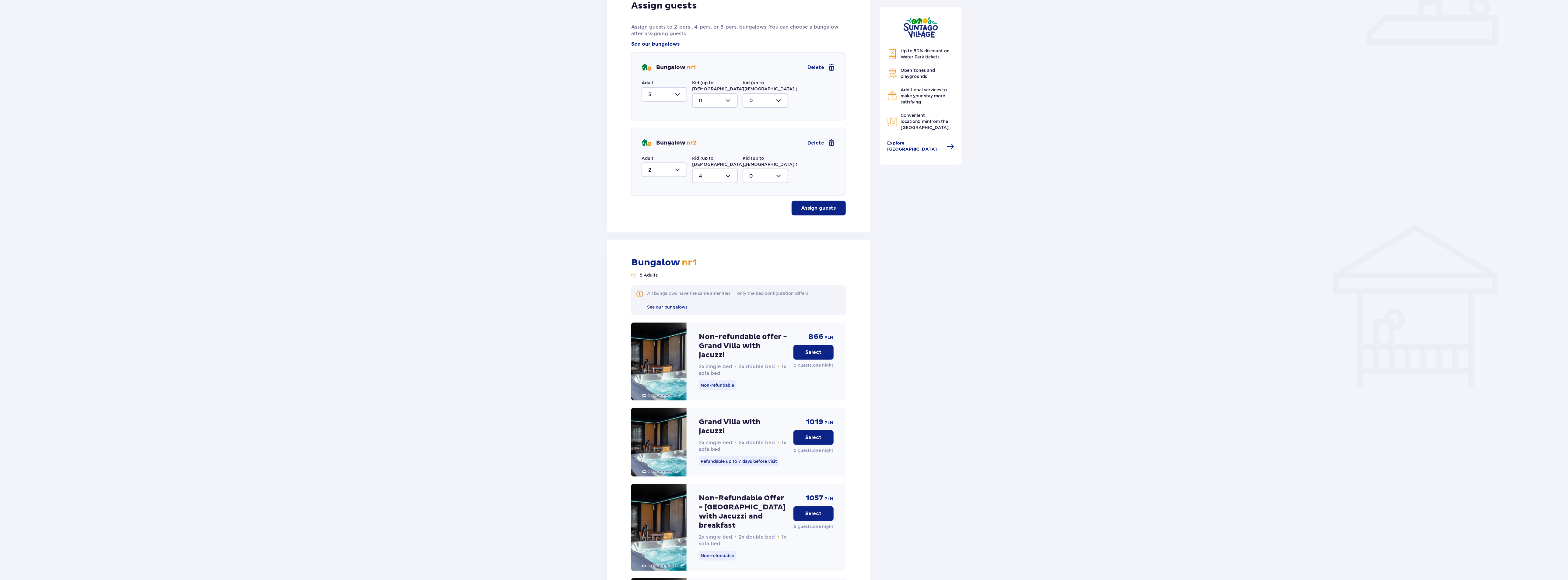
click at [813, 349] on p "Select" at bounding box center [813, 352] width 16 height 7
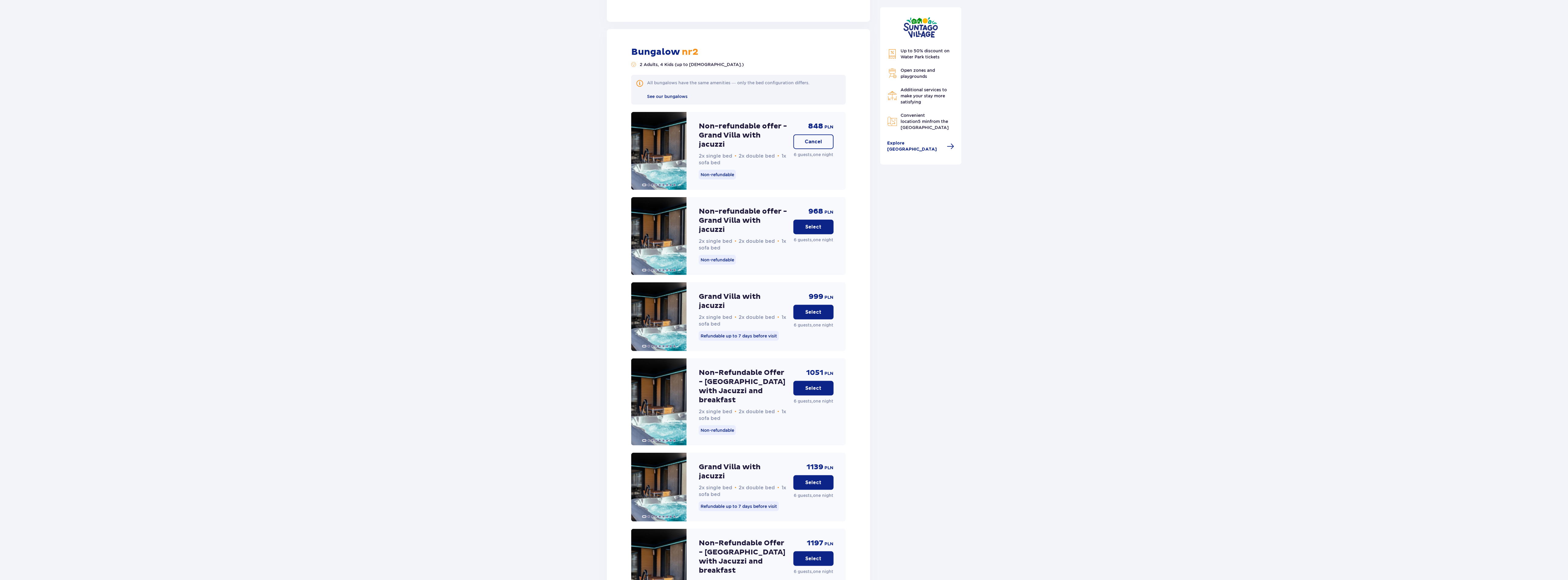
scroll to position [1158, 0]
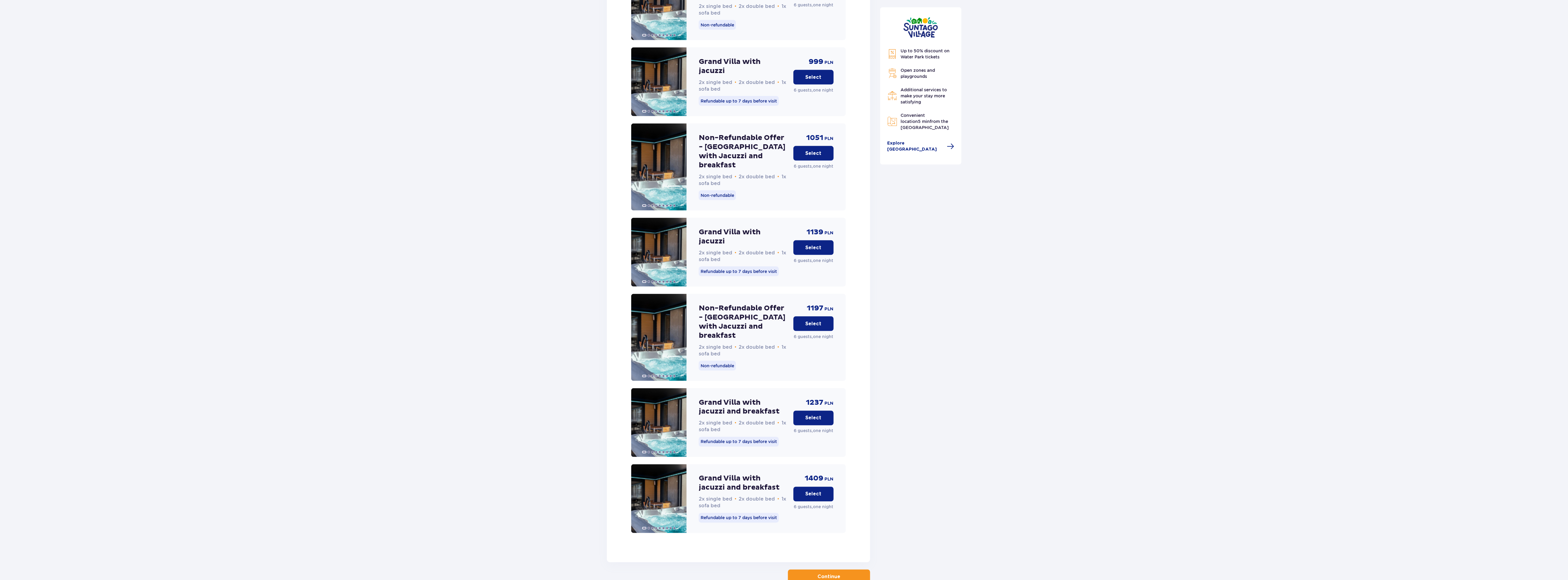
click at [831, 573] on p "Continue" at bounding box center [829, 576] width 23 height 7
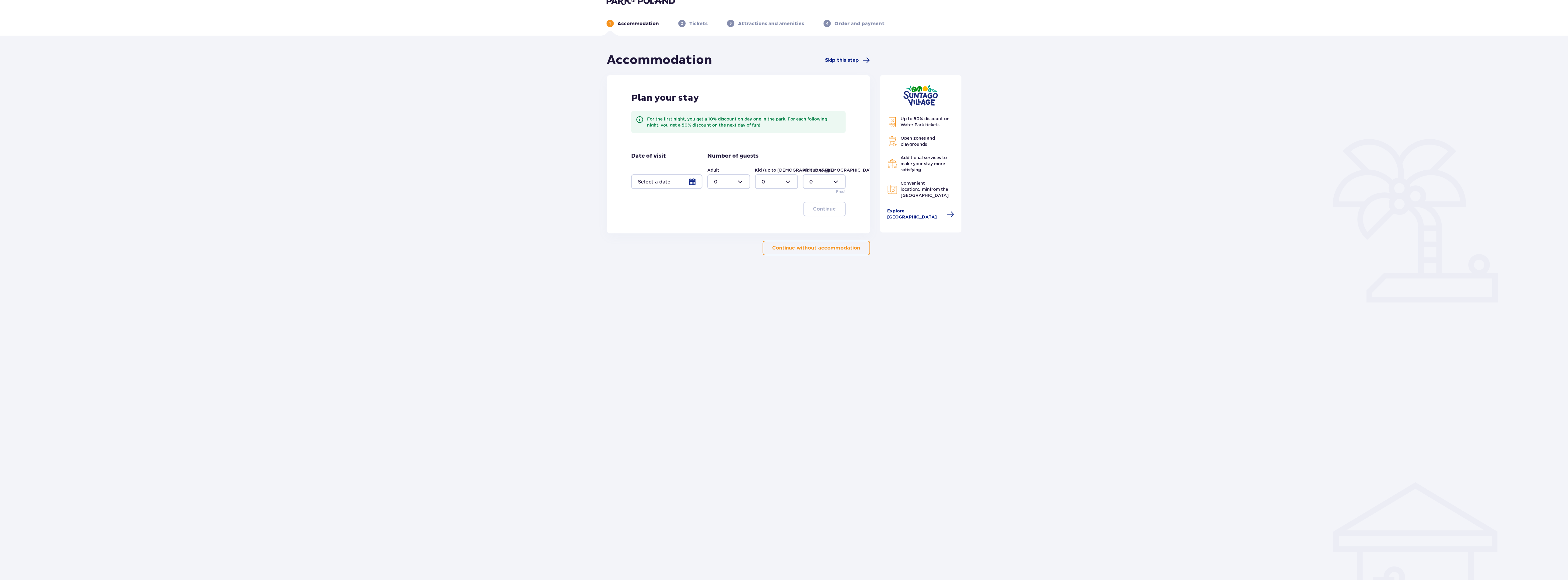
scroll to position [22, 0]
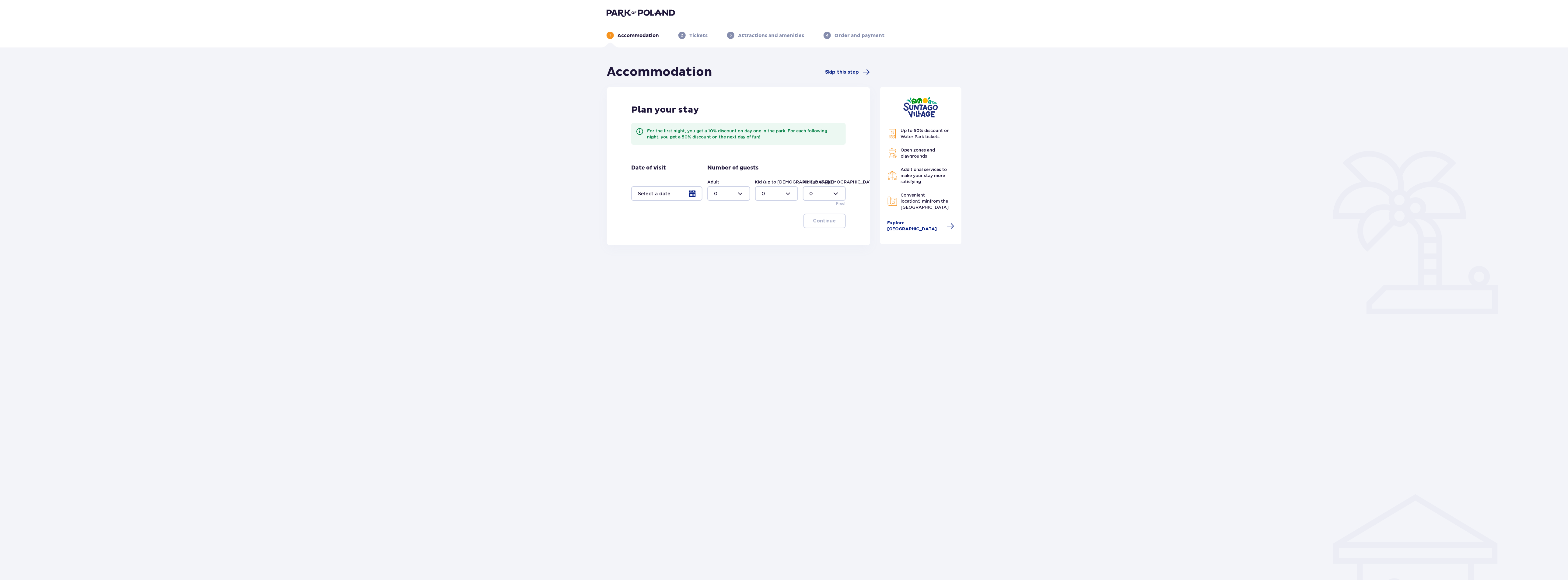
click at [692, 191] on div at bounding box center [666, 194] width 71 height 15
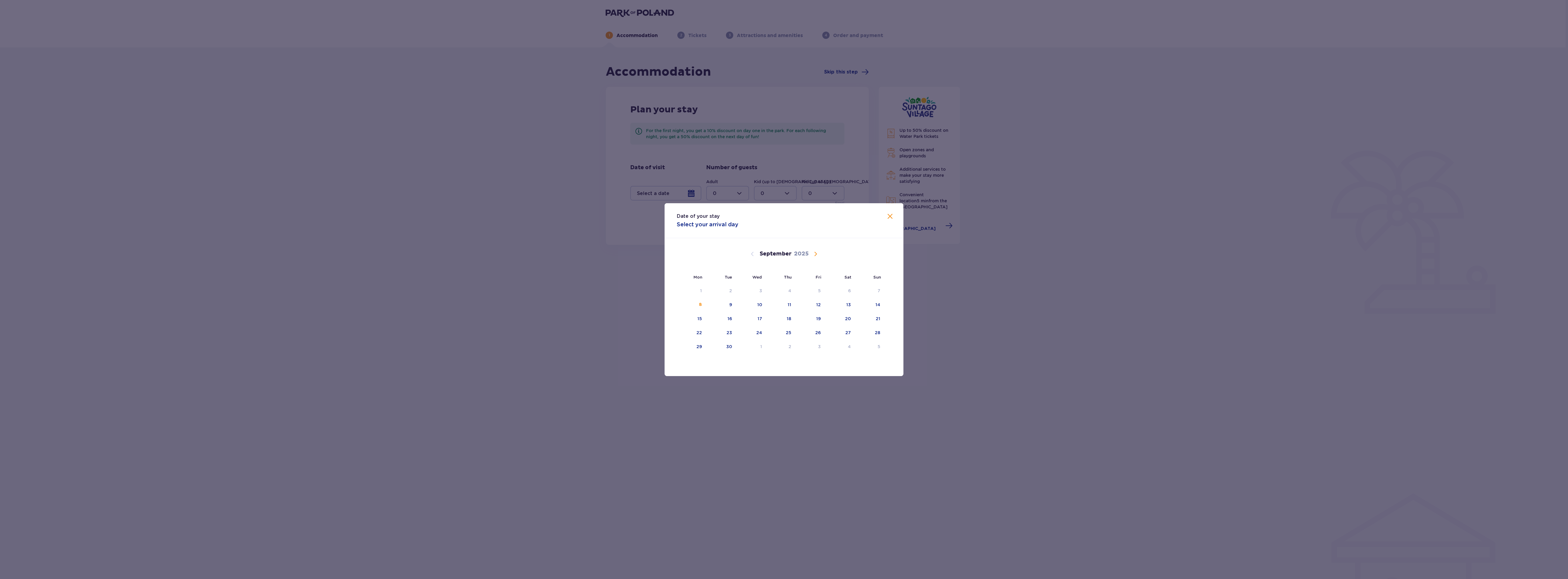
click at [817, 254] on span "Calendar" at bounding box center [816, 254] width 7 height 7
click at [736, 333] on div "21" at bounding box center [721, 333] width 30 height 13
click at [761, 337] on div "22" at bounding box center [751, 333] width 29 height 13
type input "[DATE] - [DATE]"
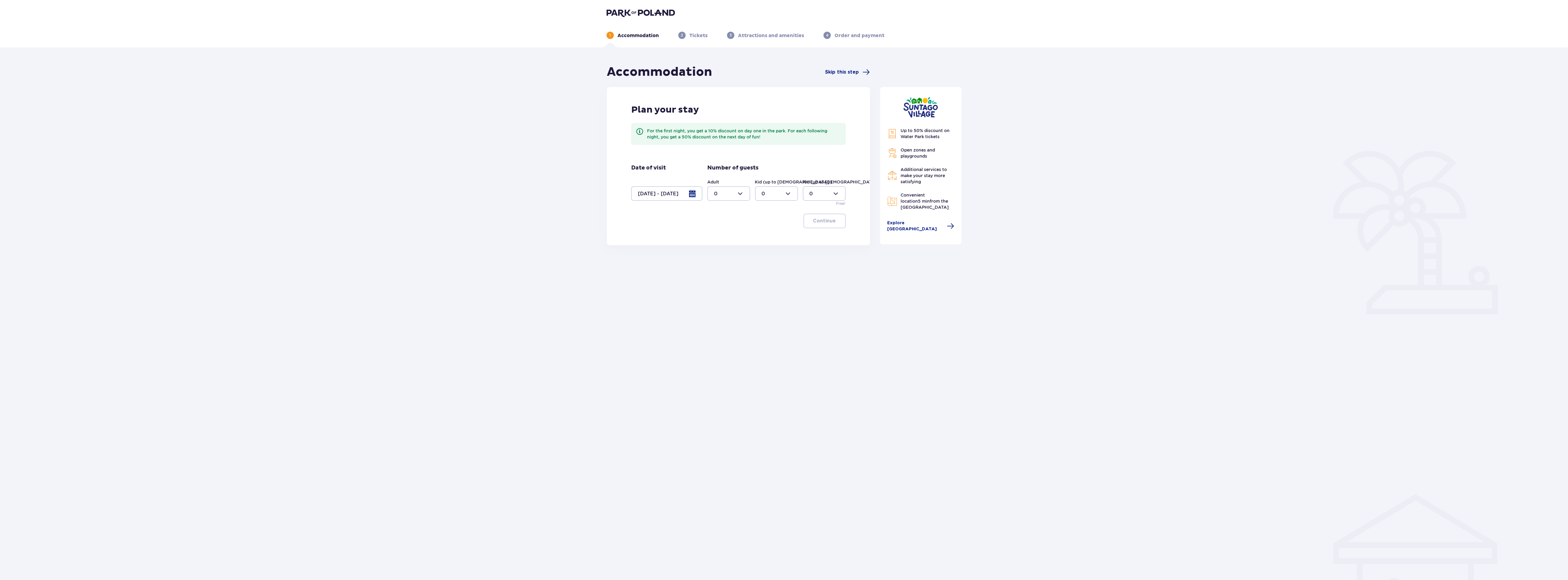
click at [744, 197] on div at bounding box center [729, 194] width 43 height 15
click at [719, 251] on div "7" at bounding box center [729, 249] width 29 height 7
type input "7"
click at [782, 196] on div at bounding box center [777, 194] width 43 height 15
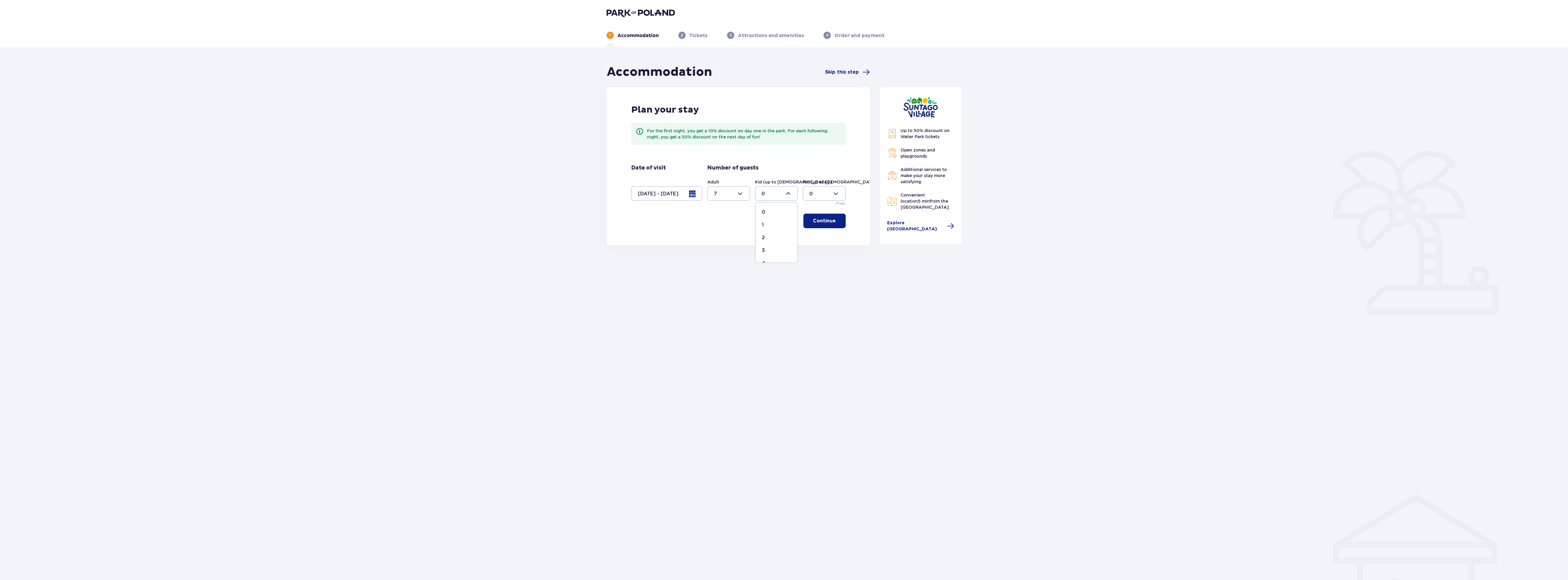
click at [762, 260] on p "4" at bounding box center [763, 263] width 3 height 7
type input "4"
click at [813, 224] on p "Continue" at bounding box center [824, 221] width 23 height 7
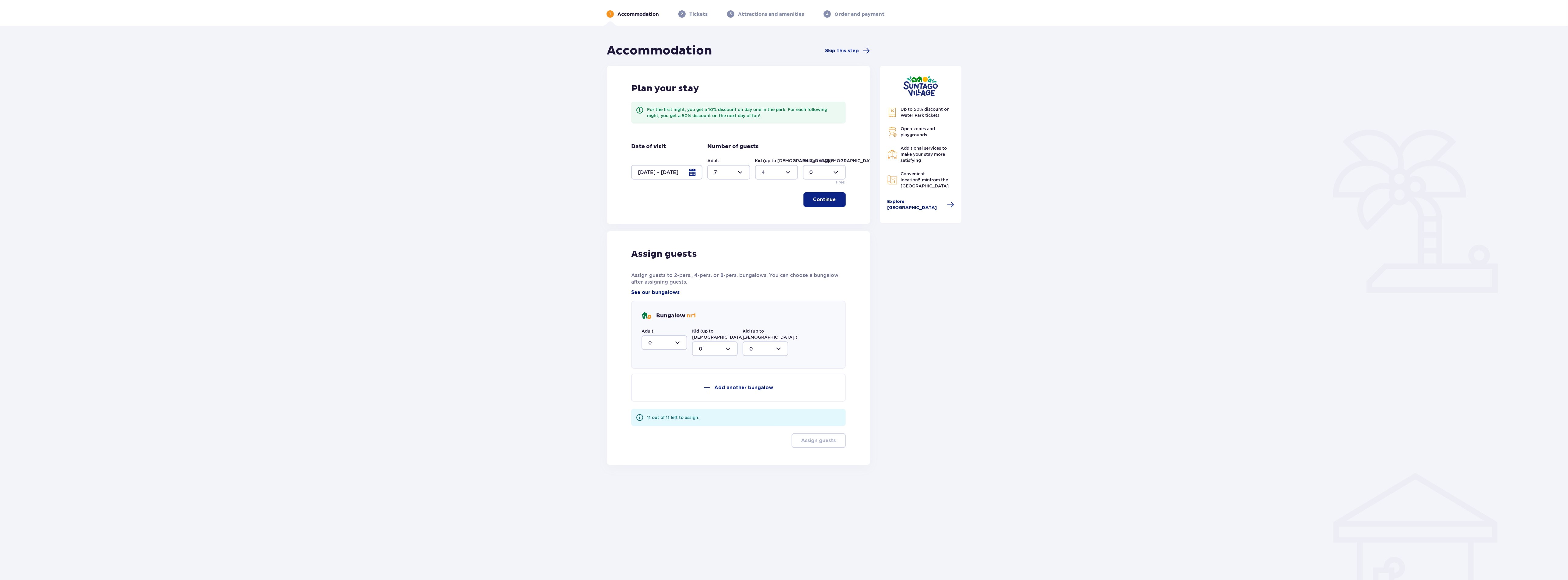
scroll to position [22, 0]
click at [682, 343] on div at bounding box center [664, 342] width 46 height 15
click at [650, 377] on p "5" at bounding box center [649, 376] width 3 height 7
type input "5"
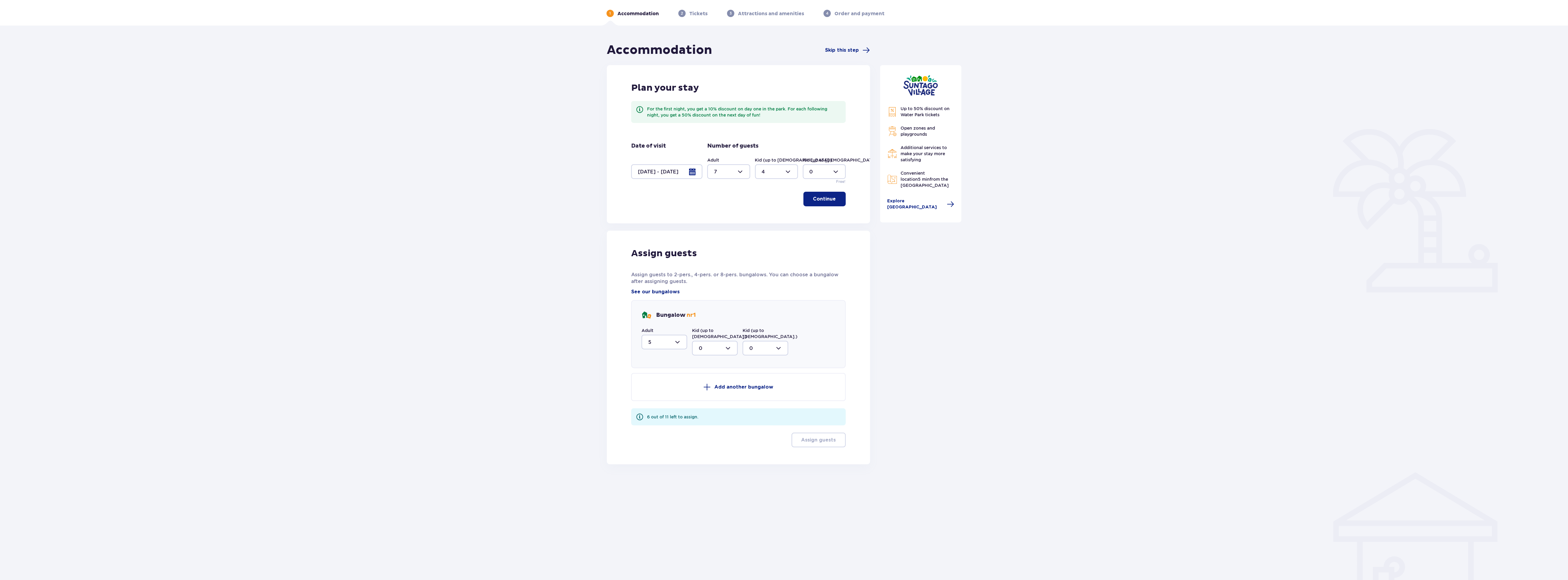
click at [750, 384] on p "Add another bungalow" at bounding box center [744, 387] width 59 height 7
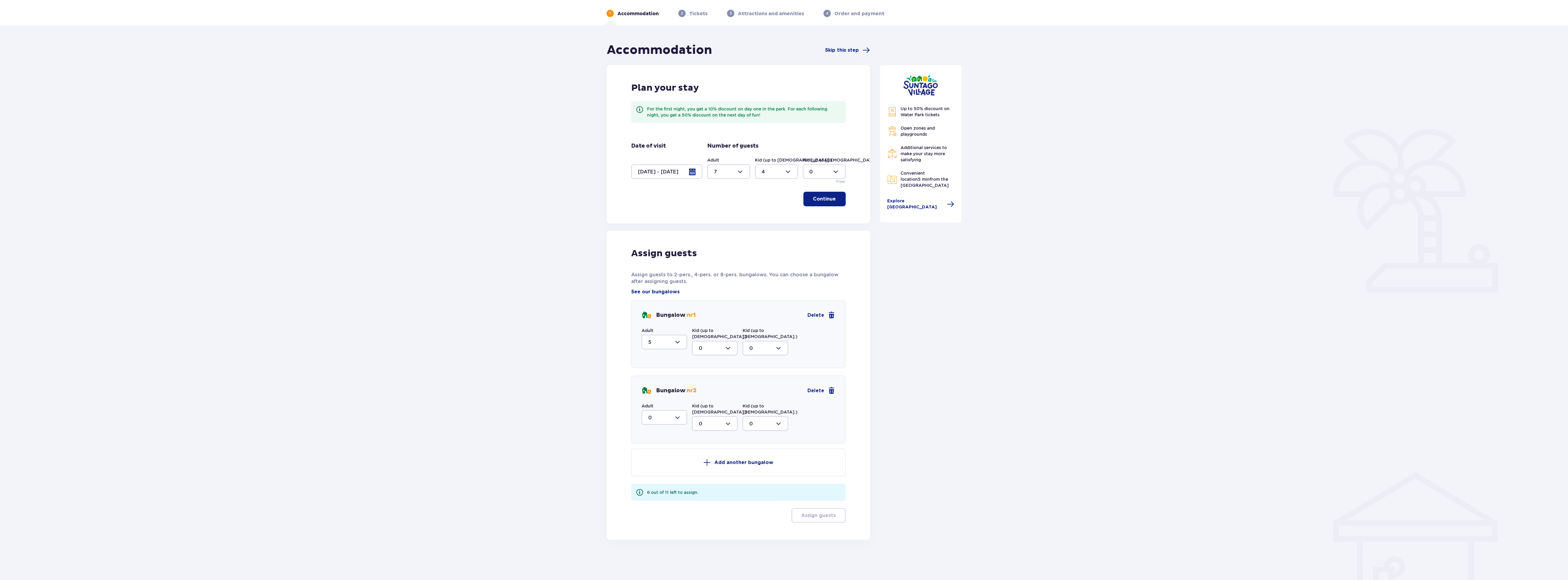
click at [680, 414] on div at bounding box center [664, 417] width 46 height 15
click at [658, 458] on div "2" at bounding box center [664, 461] width 32 height 7
type input "2"
click at [717, 416] on div at bounding box center [715, 423] width 46 height 15
click at [711, 490] on div "4" at bounding box center [715, 493] width 32 height 7
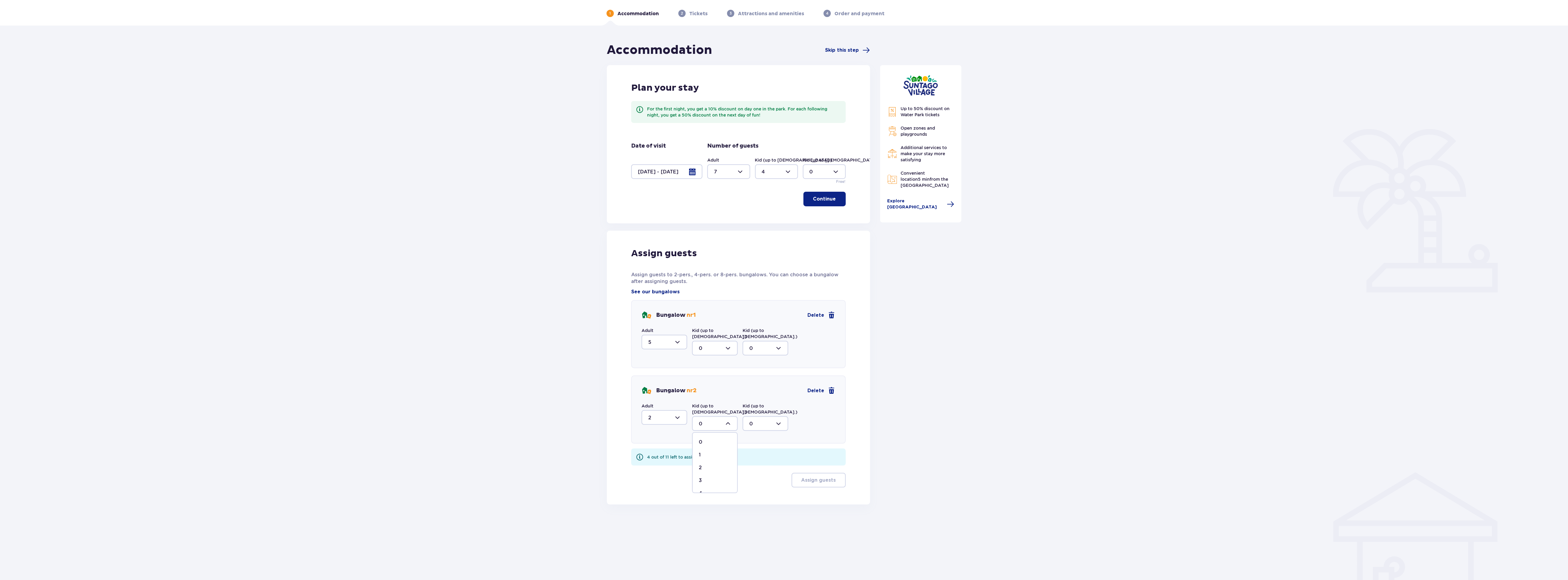
type input "4"
click at [817, 452] on p "Assign guests" at bounding box center [818, 455] width 35 height 7
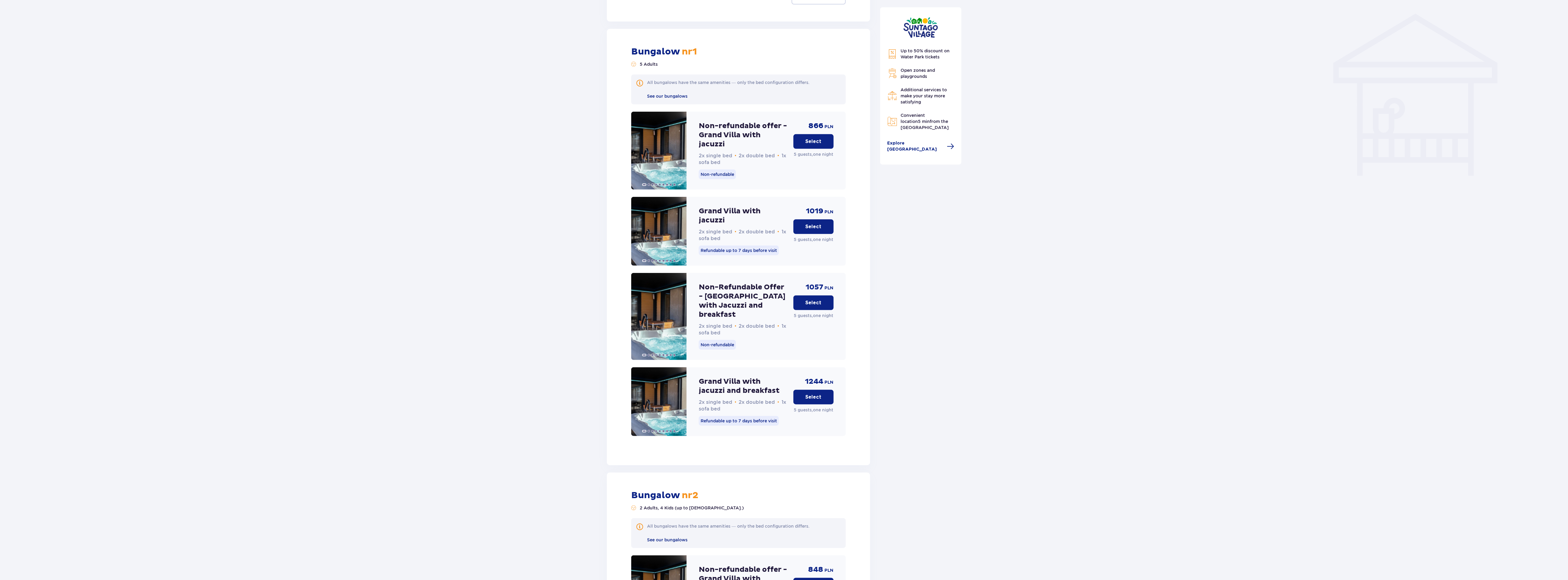
scroll to position [489, 0]
